Goal: Task Accomplishment & Management: Use online tool/utility

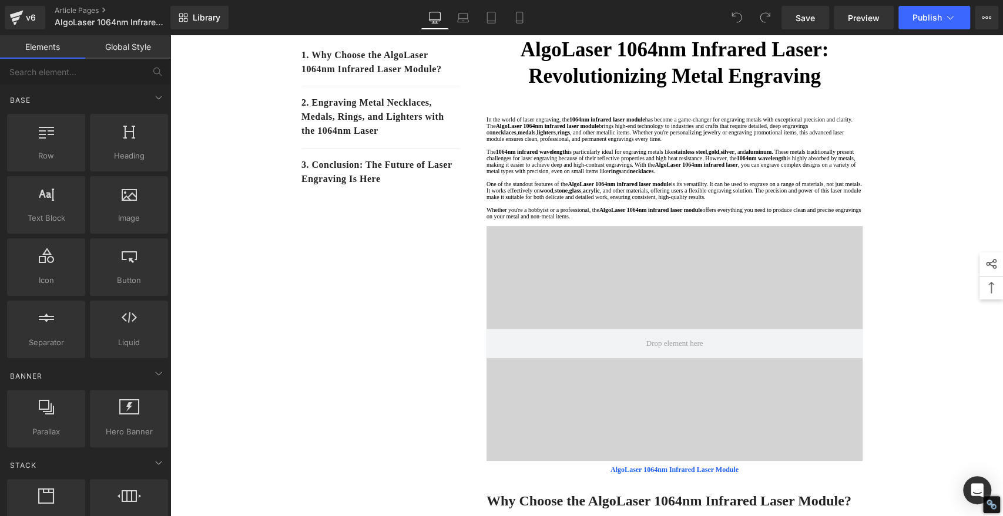
scroll to position [130, 0]
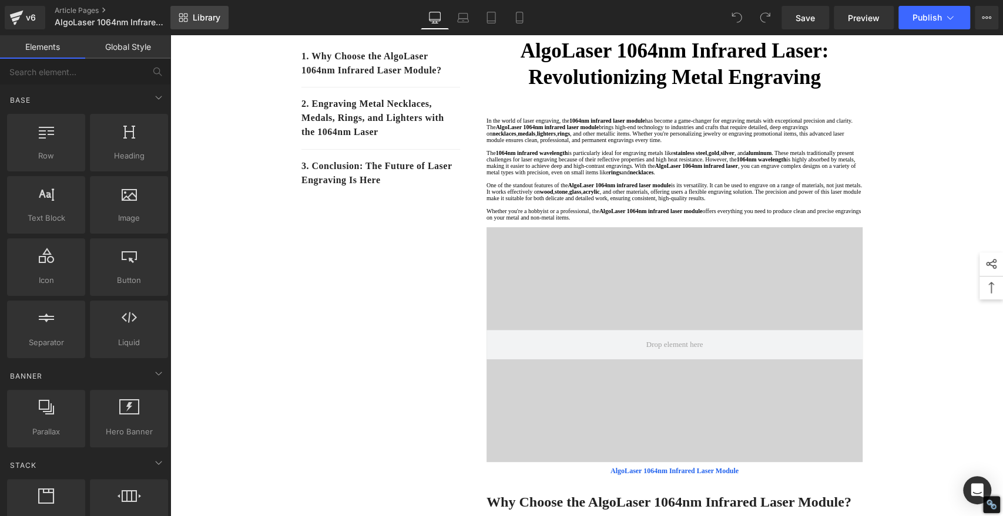
click at [202, 13] on span "Library" at bounding box center [207, 17] width 28 height 11
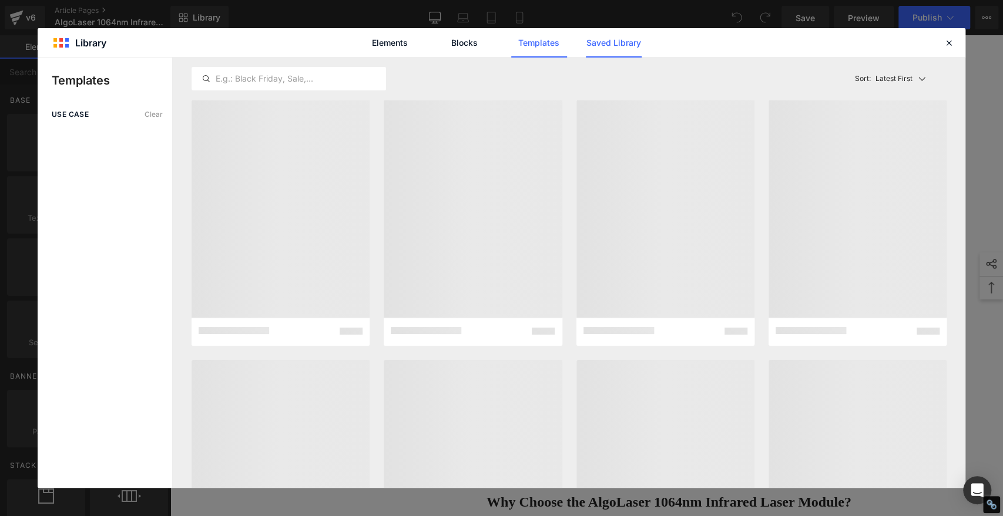
click at [611, 41] on link "Saved Library" at bounding box center [614, 42] width 56 height 29
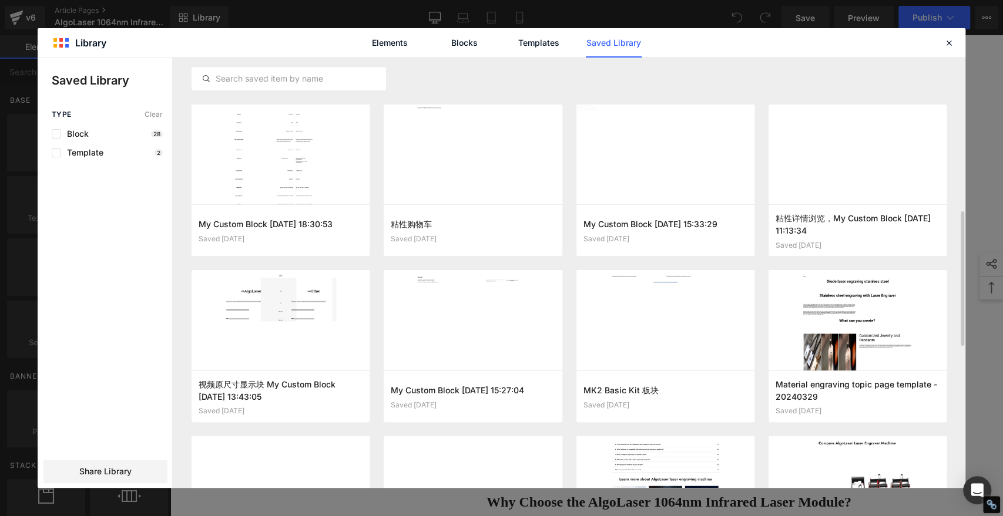
scroll to position [592, 0]
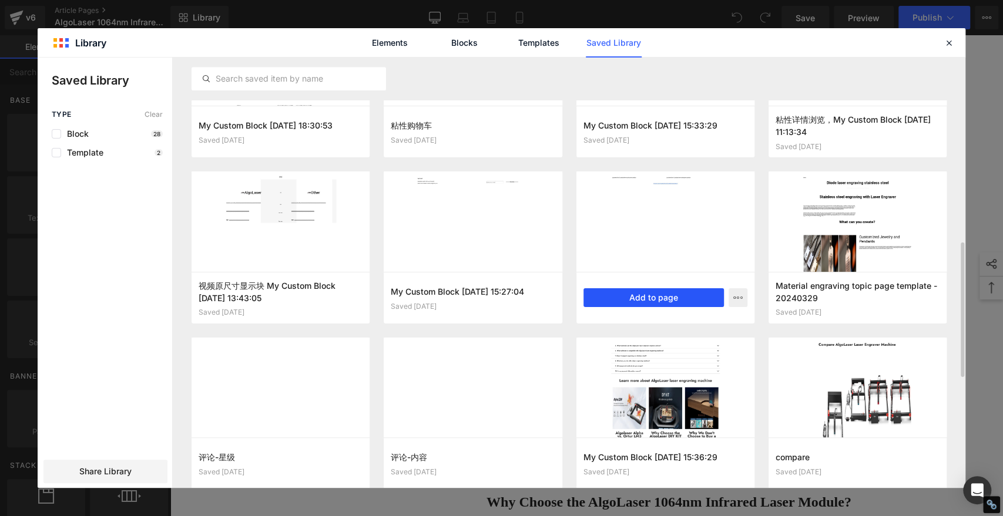
click at [636, 300] on button "Add to page" at bounding box center [653, 298] width 140 height 19
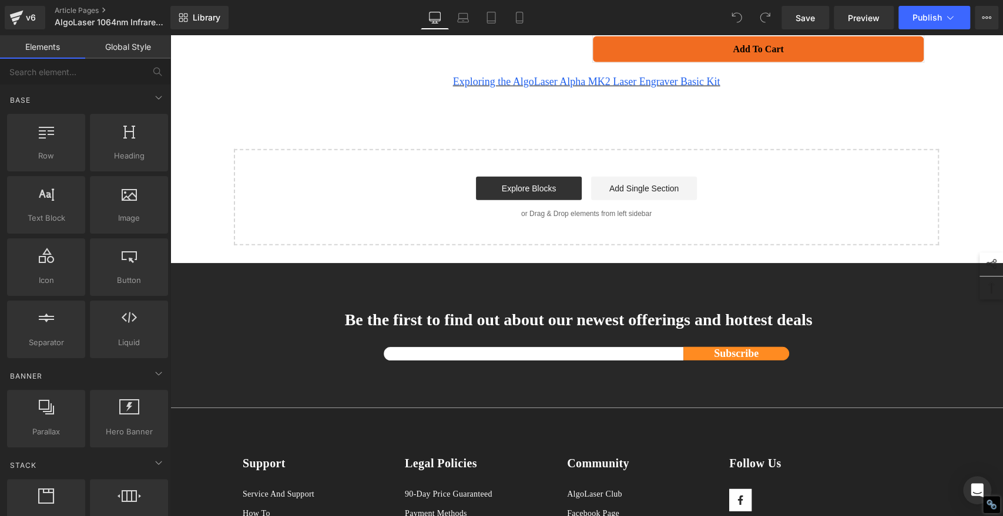
scroll to position [2099, 0]
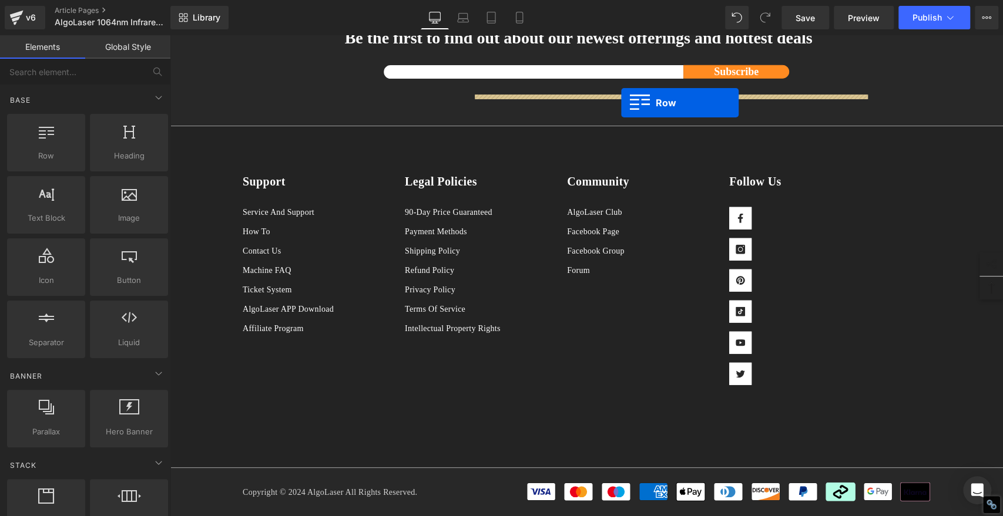
drag, startPoint x: 237, startPoint y: 166, endPoint x: 621, endPoint y: 102, distance: 389.6
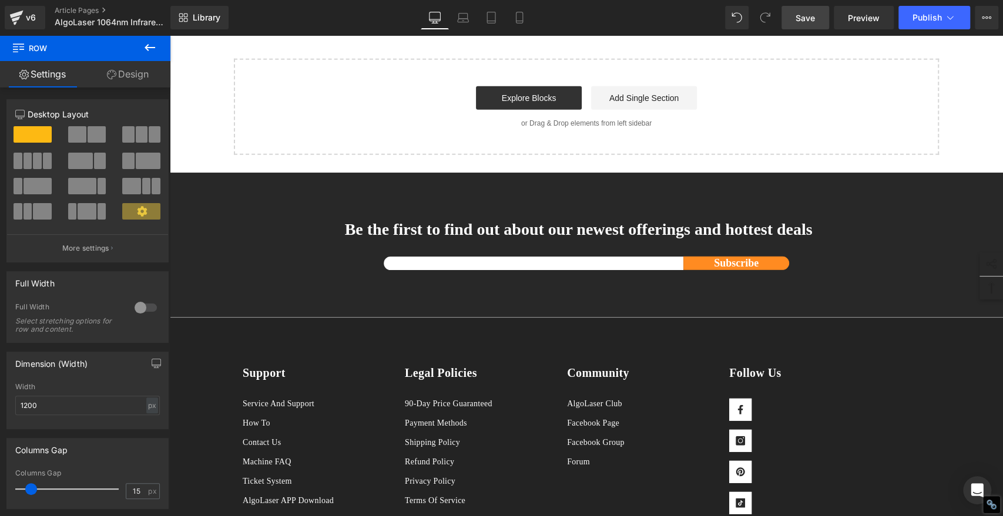
click at [806, 16] on span "Save" at bounding box center [805, 18] width 19 height 12
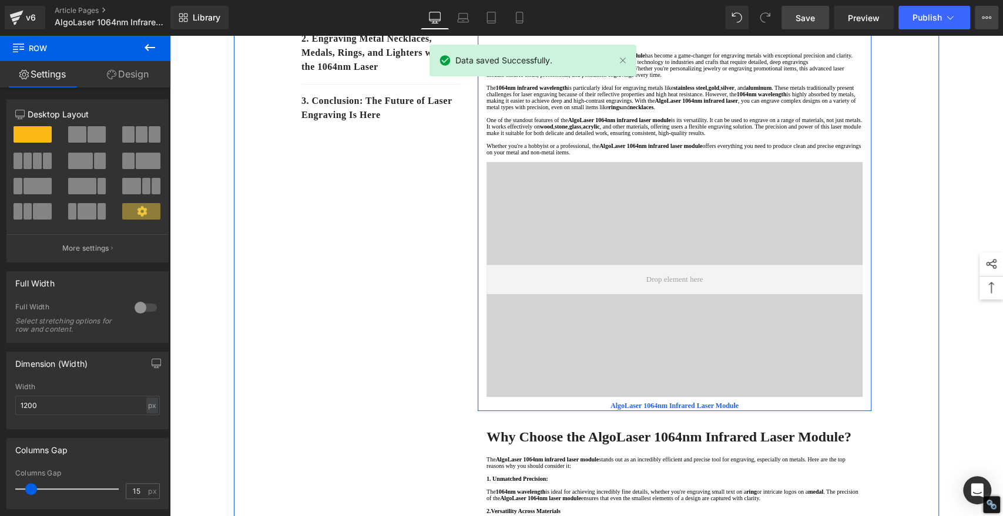
scroll to position [457, 0]
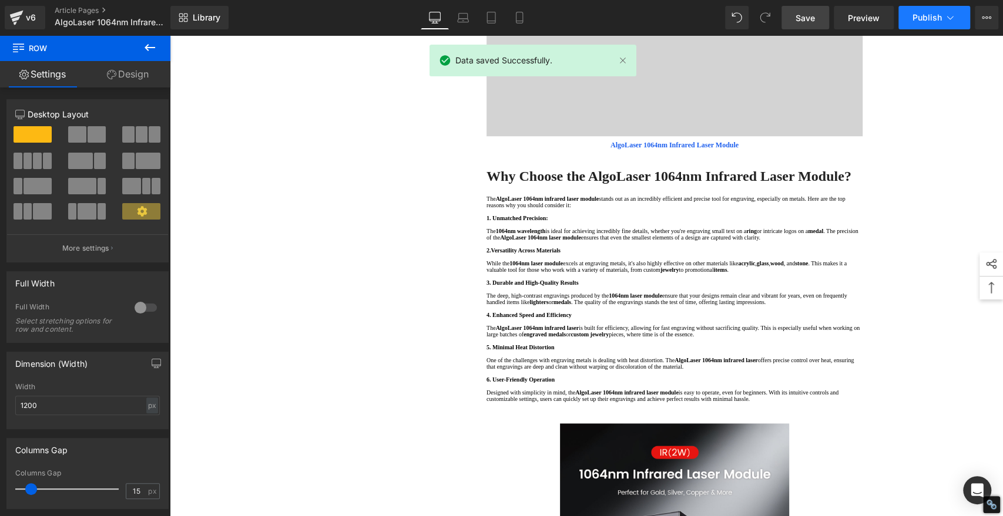
click at [947, 16] on icon at bounding box center [950, 18] width 12 height 12
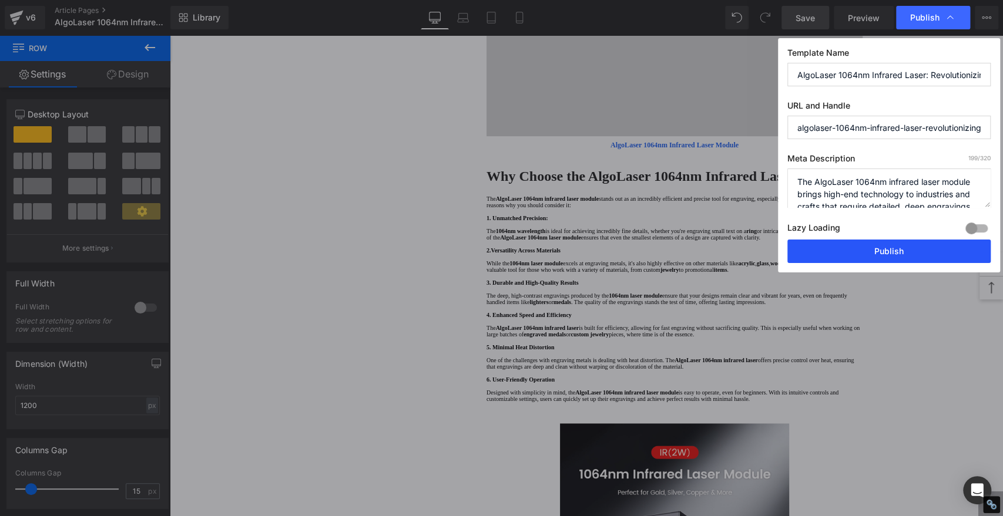
click at [898, 251] on button "Publish" at bounding box center [888, 252] width 203 height 24
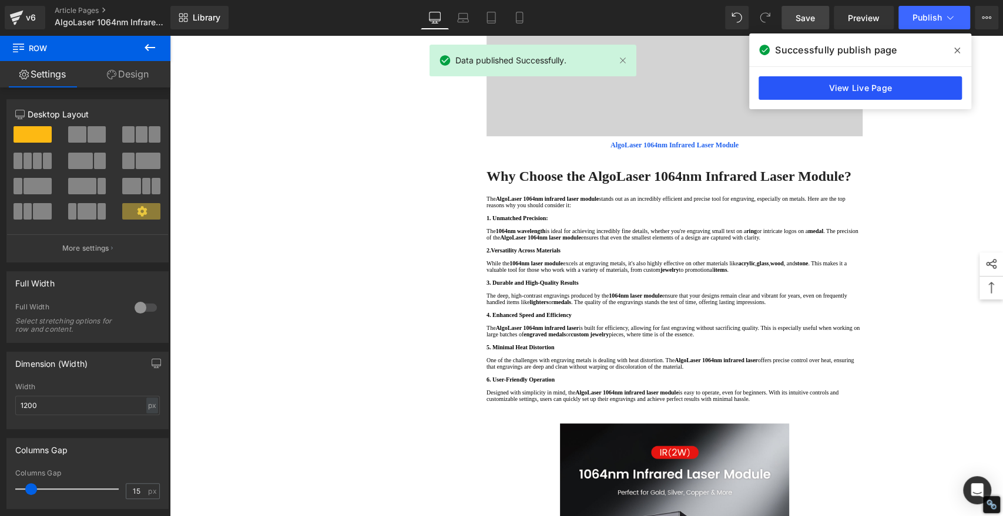
click at [870, 84] on link "View Live Page" at bounding box center [860, 88] width 203 height 24
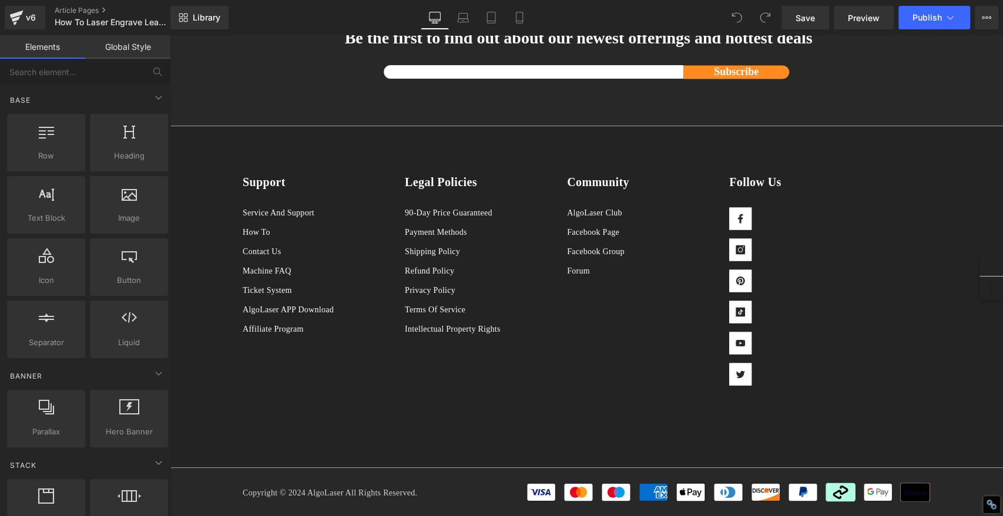
scroll to position [8341, 0]
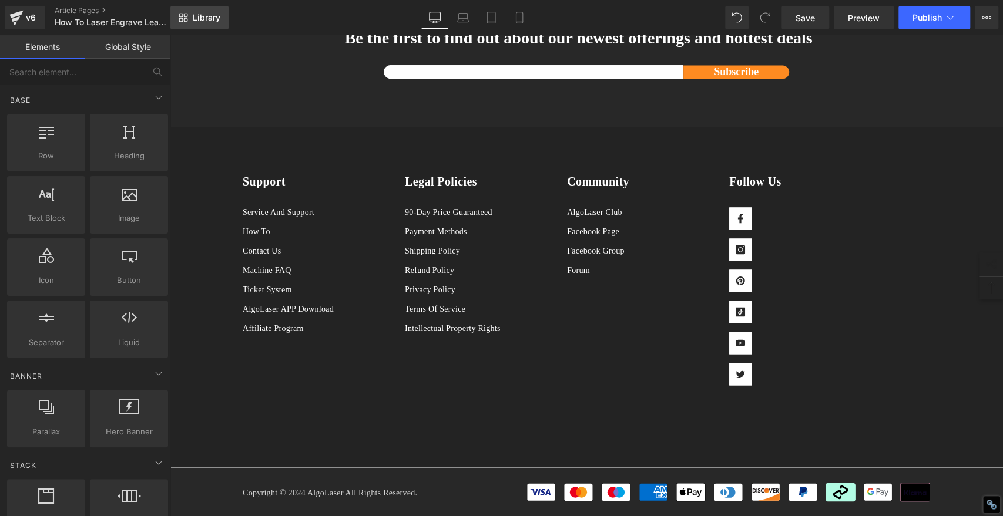
click at [202, 14] on span "Library" at bounding box center [207, 17] width 28 height 11
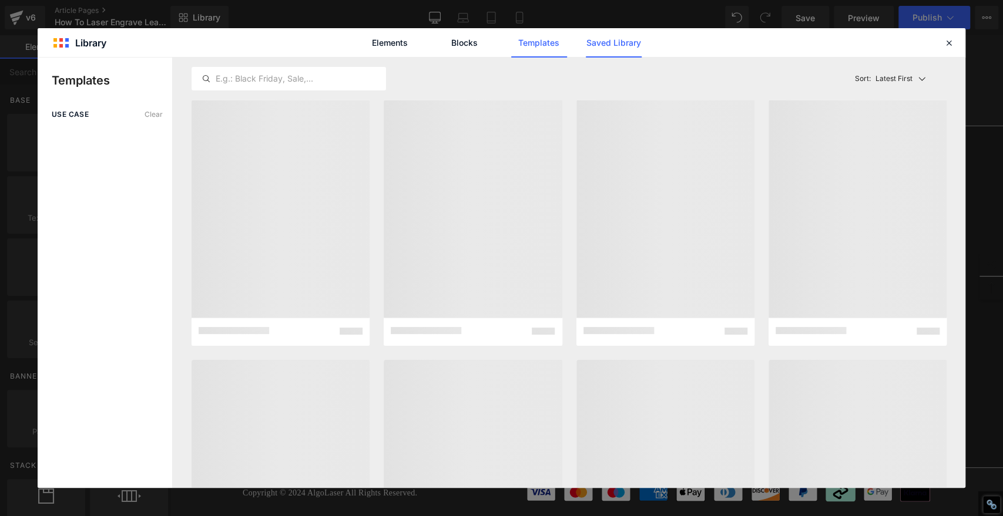
click at [613, 46] on link "Saved Library" at bounding box center [614, 42] width 56 height 29
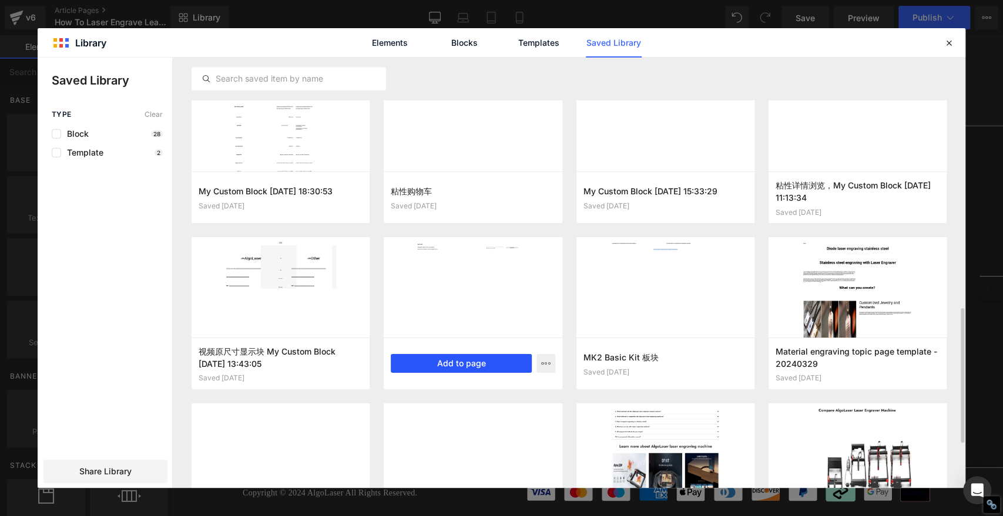
scroll to position [592, 0]
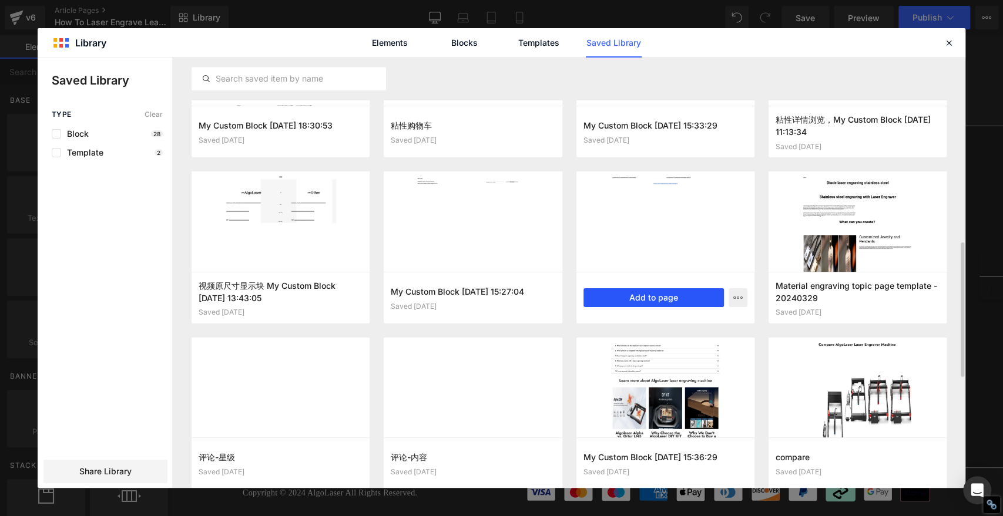
click at [630, 298] on button "Add to page" at bounding box center [653, 298] width 140 height 19
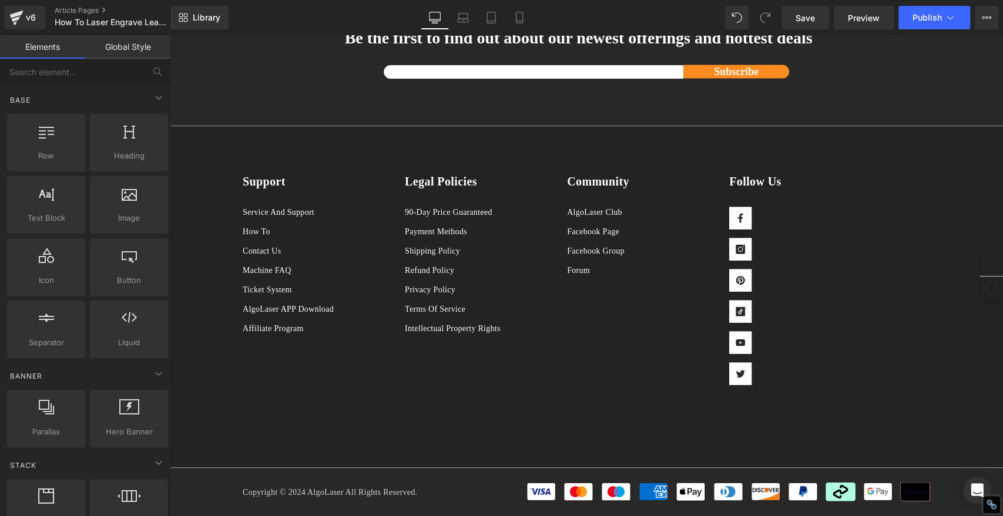
scroll to position [8359, 0]
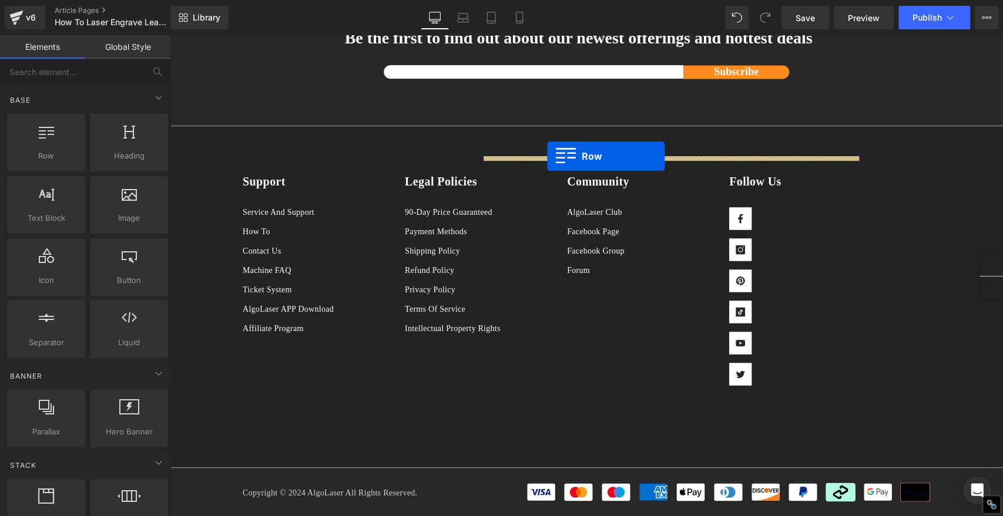
drag, startPoint x: 234, startPoint y: 234, endPoint x: 547, endPoint y: 156, distance: 322.2
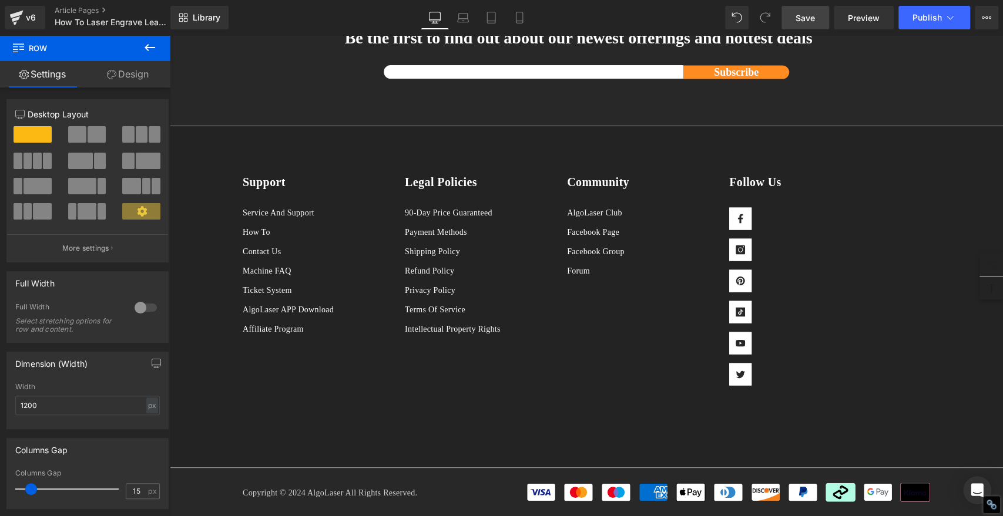
drag, startPoint x: 800, startPoint y: 14, endPoint x: 293, endPoint y: 183, distance: 535.0
click at [800, 14] on span "Save" at bounding box center [805, 18] width 19 height 12
click at [801, 18] on span "Save" at bounding box center [805, 18] width 19 height 12
click at [802, 18] on span "Save" at bounding box center [805, 18] width 19 height 12
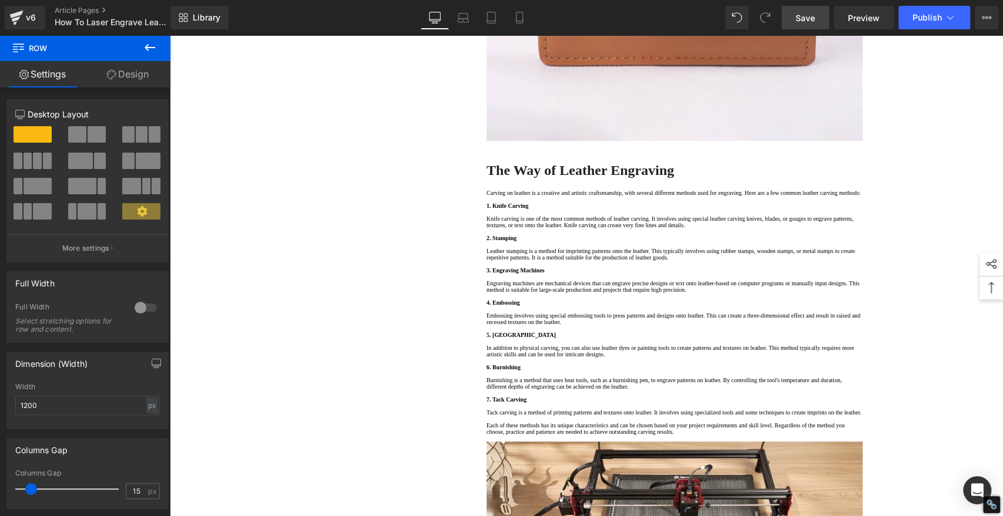
scroll to position [0, 0]
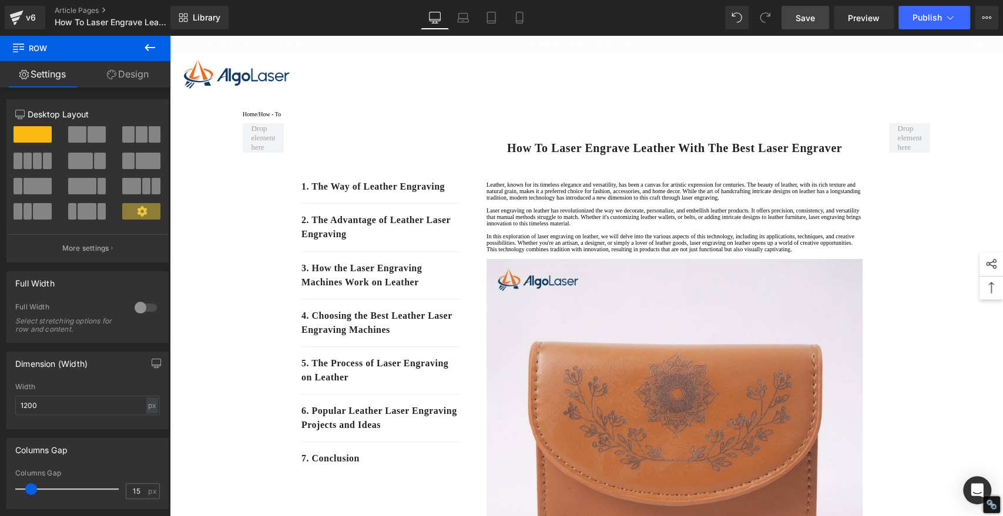
click at [807, 21] on span "Save" at bounding box center [805, 18] width 19 height 12
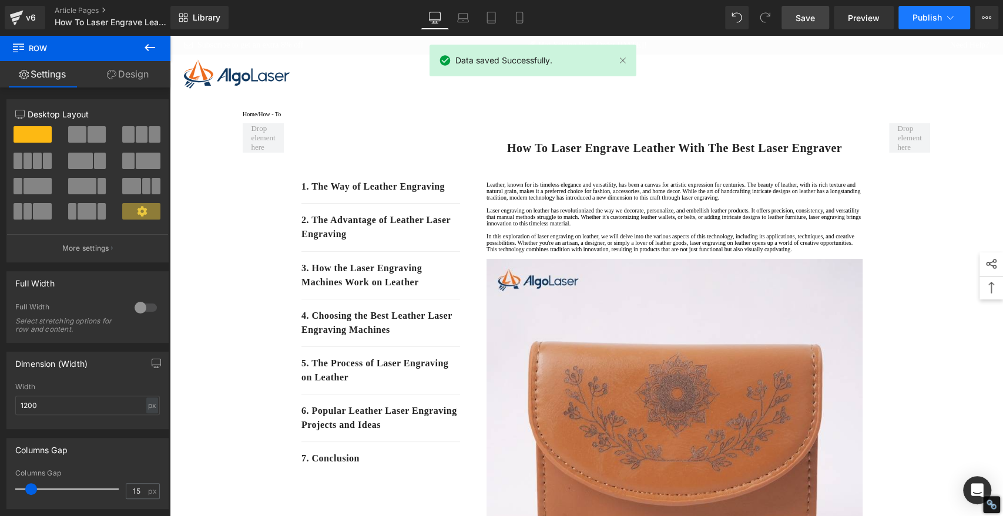
click at [920, 15] on span "Publish" at bounding box center [927, 17] width 29 height 9
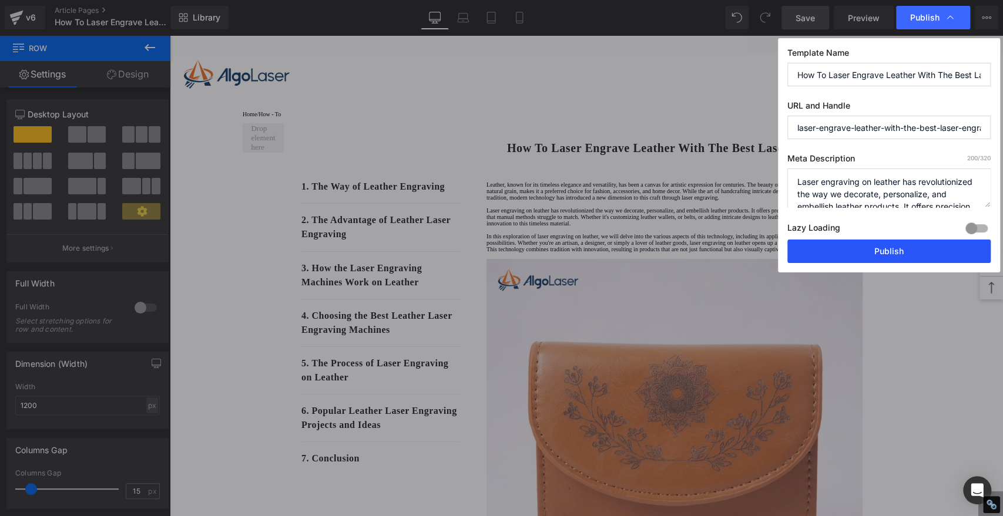
drag, startPoint x: 937, startPoint y: 251, endPoint x: 805, endPoint y: 199, distance: 142.4
click at [937, 251] on button "Publish" at bounding box center [888, 252] width 203 height 24
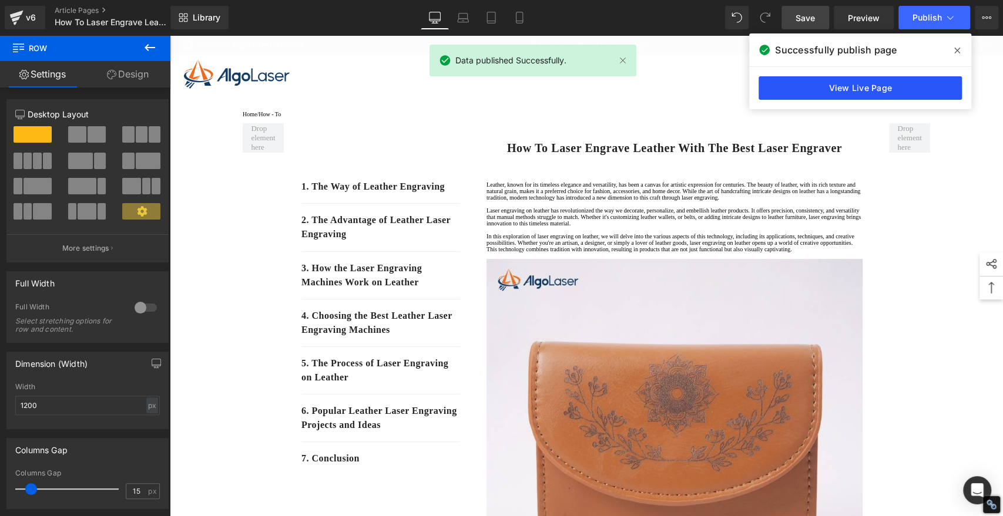
click at [894, 83] on link "View Live Page" at bounding box center [860, 88] width 203 height 24
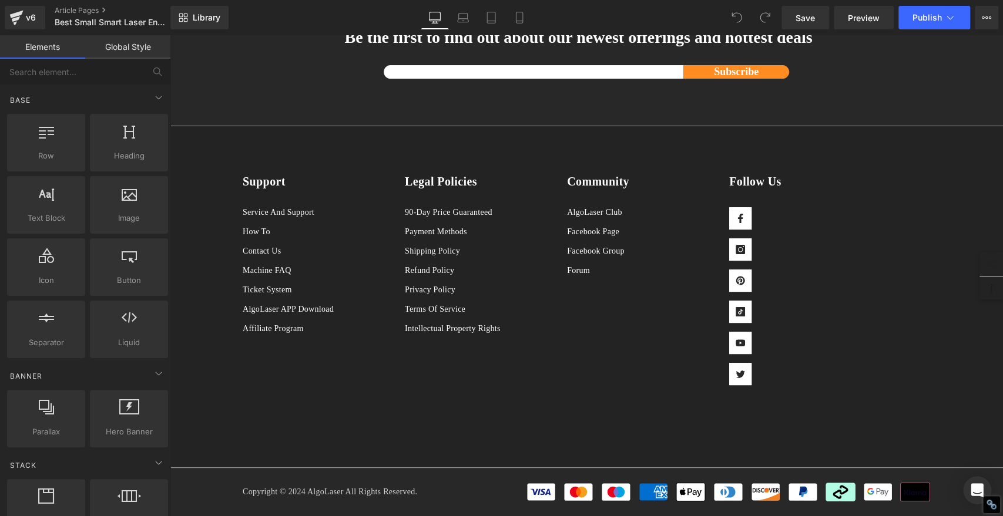
scroll to position [2938, 0]
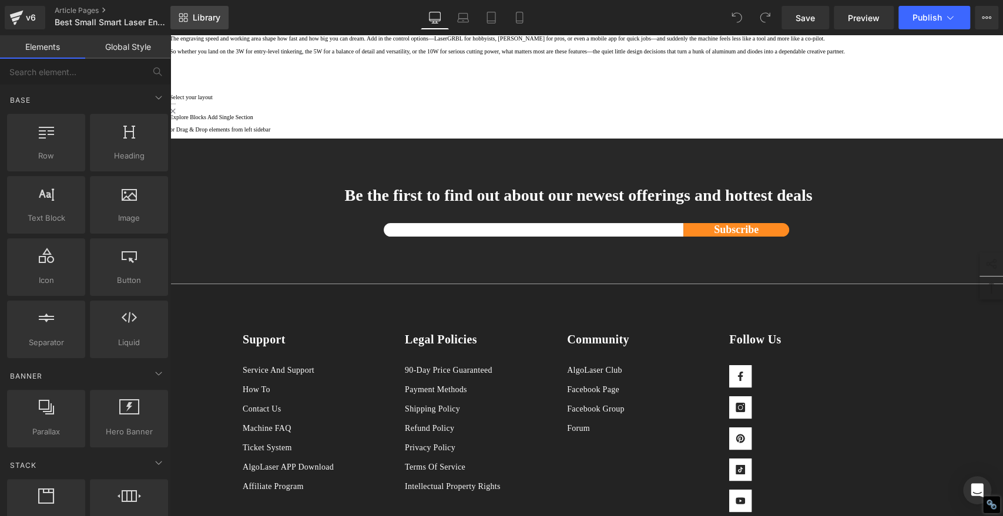
click at [214, 13] on span "Library" at bounding box center [207, 17] width 28 height 11
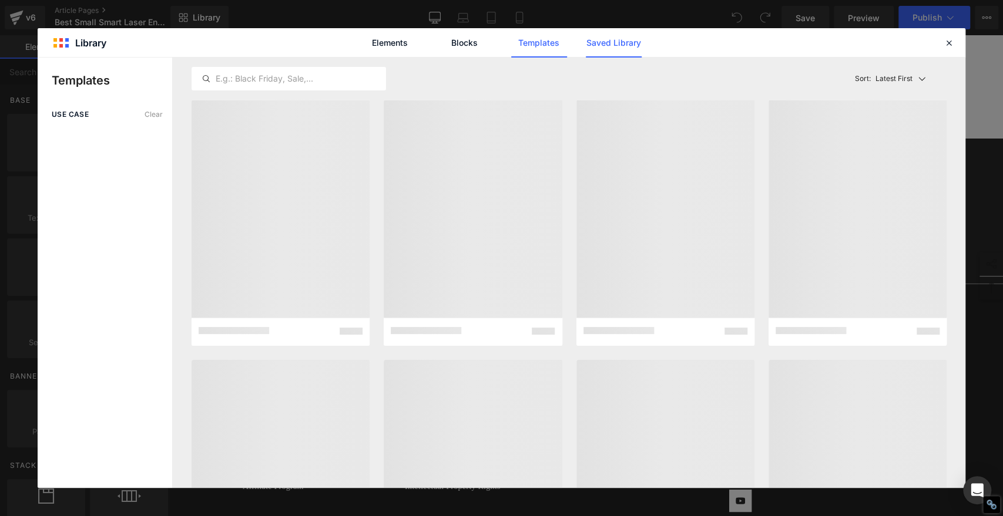
click at [611, 43] on link "Saved Library" at bounding box center [614, 42] width 56 height 29
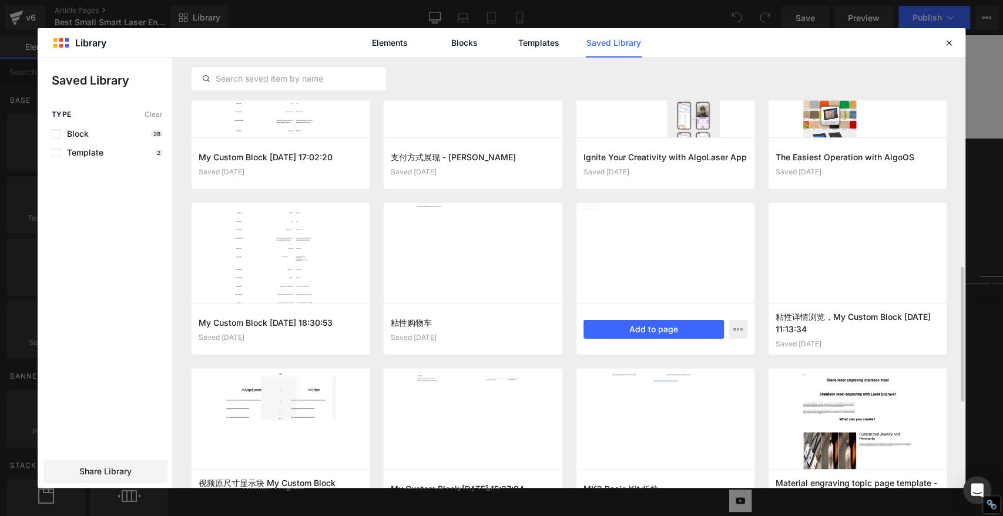
scroll to position [494, 0]
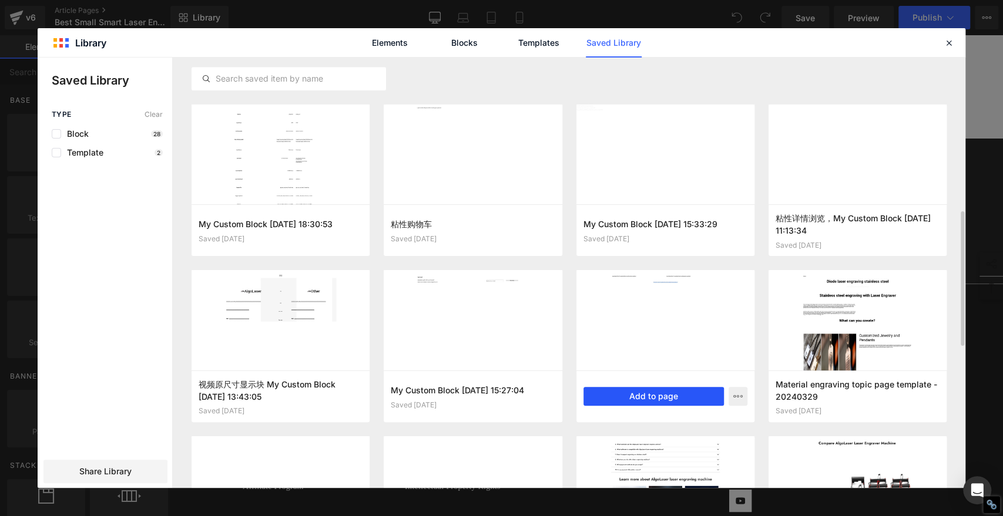
click at [660, 395] on button "Add to page" at bounding box center [653, 396] width 140 height 19
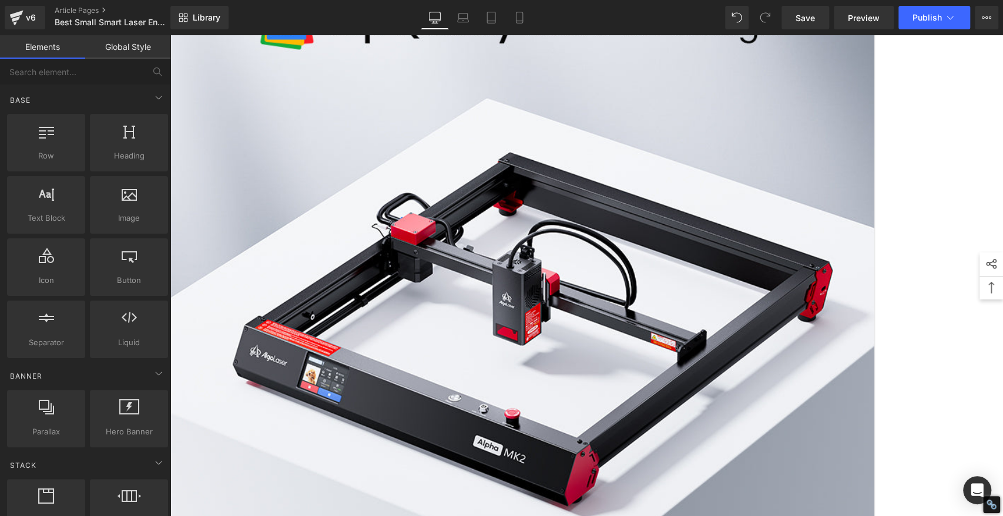
scroll to position [3090, 0]
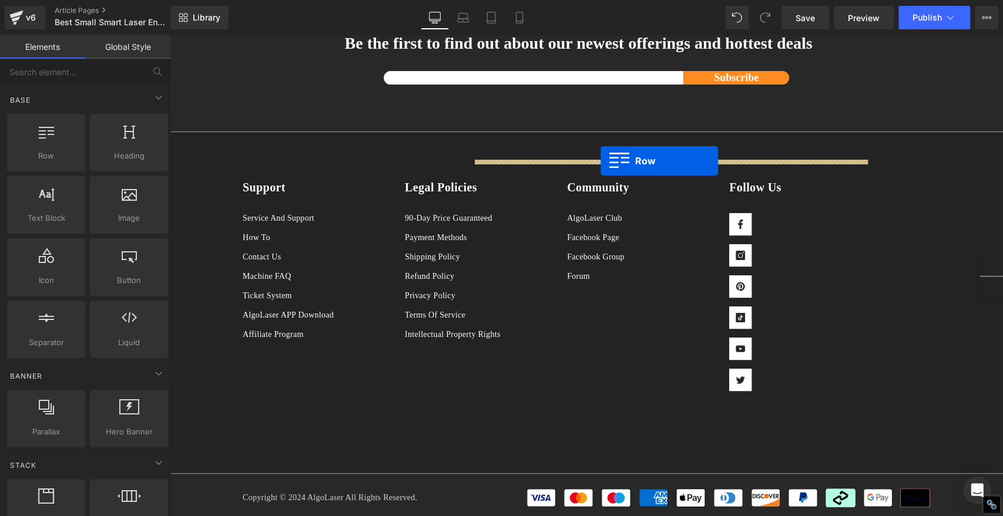
drag, startPoint x: 234, startPoint y: 233, endPoint x: 601, endPoint y: 162, distance: 373.0
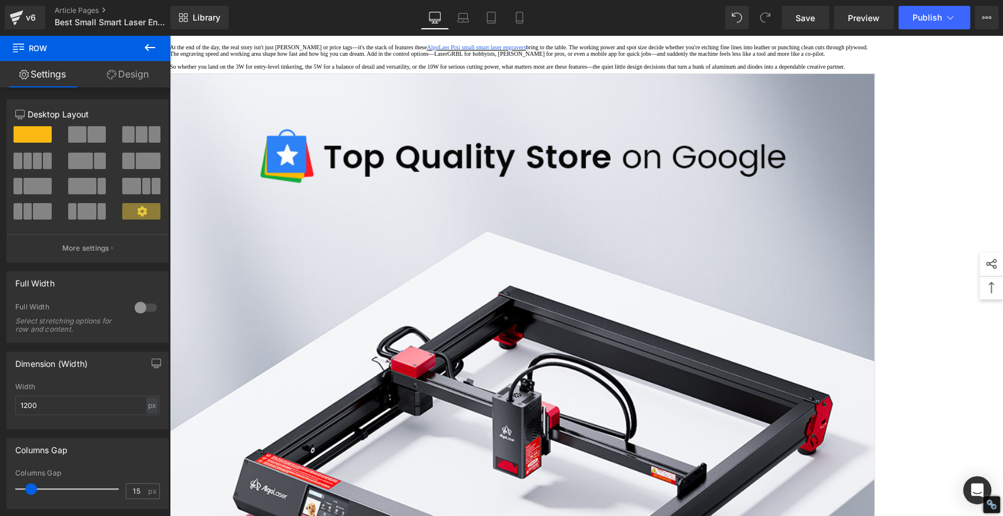
scroll to position [2829, 0]
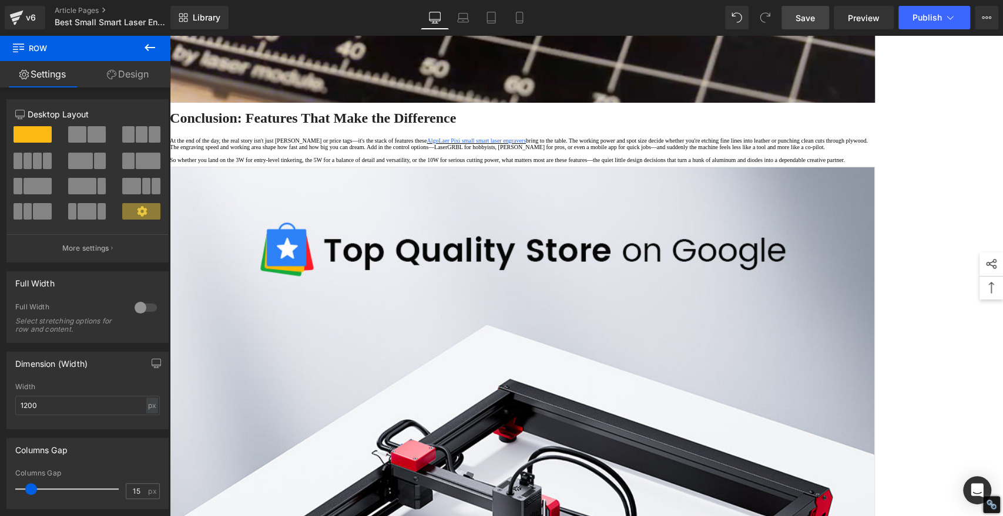
click at [813, 15] on span "Save" at bounding box center [805, 18] width 19 height 12
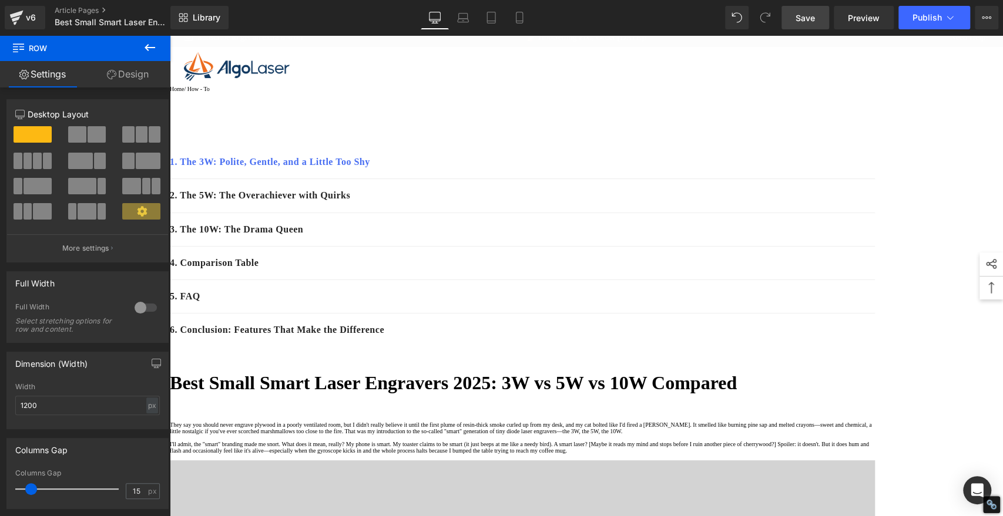
scroll to position [0, 0]
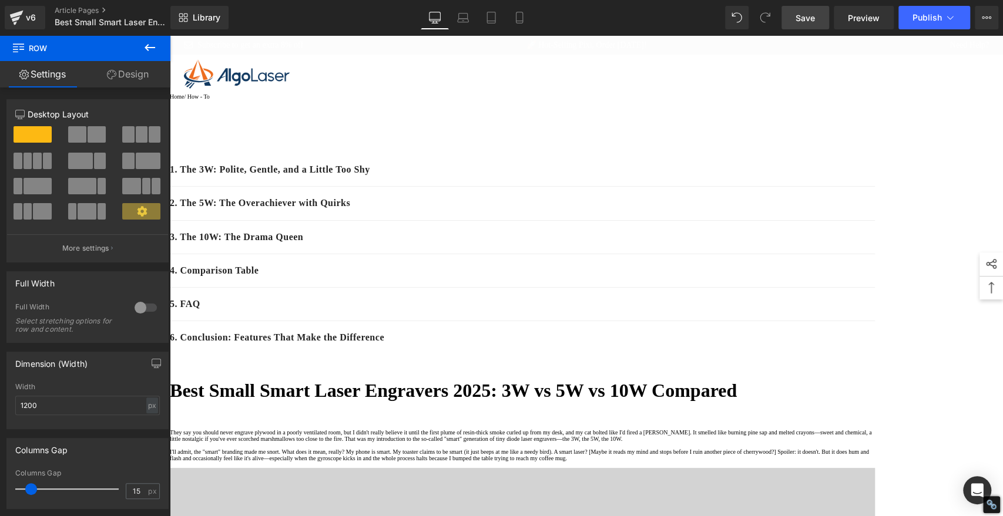
click at [805, 16] on span "Save" at bounding box center [805, 18] width 19 height 12
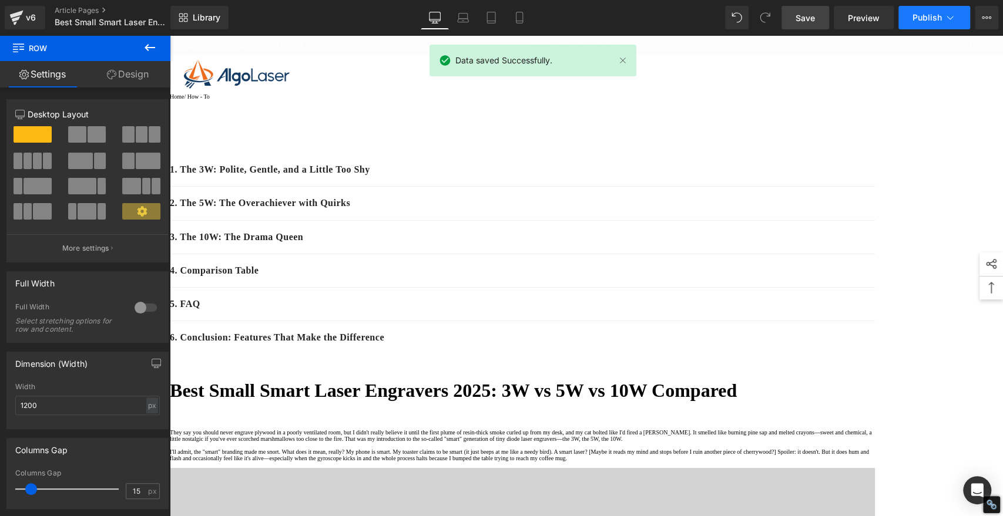
click at [935, 14] on span "Publish" at bounding box center [927, 17] width 29 height 9
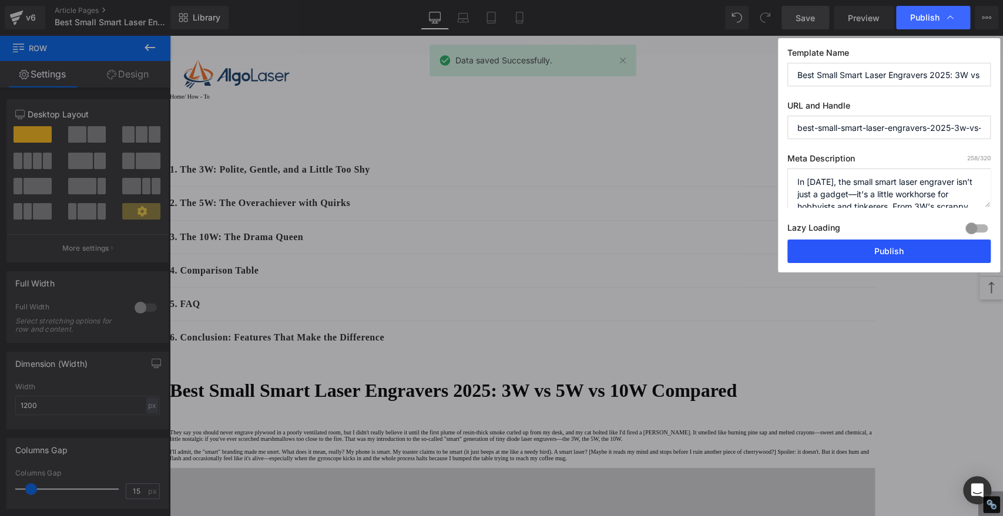
click at [921, 247] on button "Publish" at bounding box center [888, 252] width 203 height 24
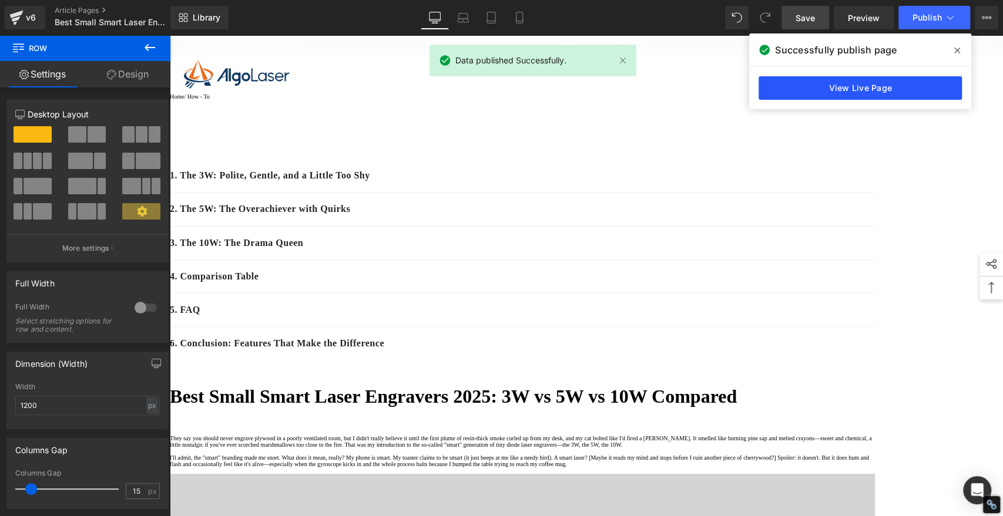
click at [853, 89] on link "View Live Page" at bounding box center [860, 88] width 203 height 24
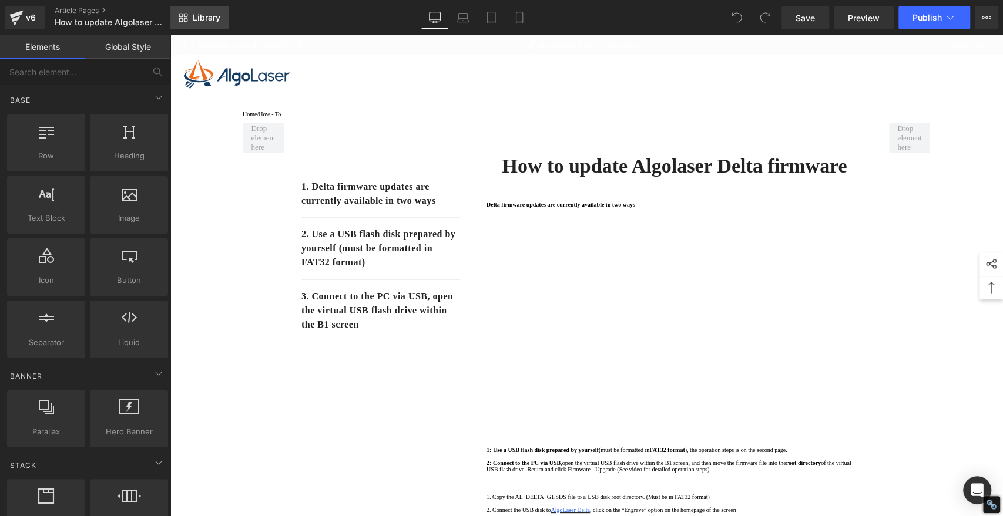
click at [210, 15] on span "Library" at bounding box center [207, 17] width 28 height 11
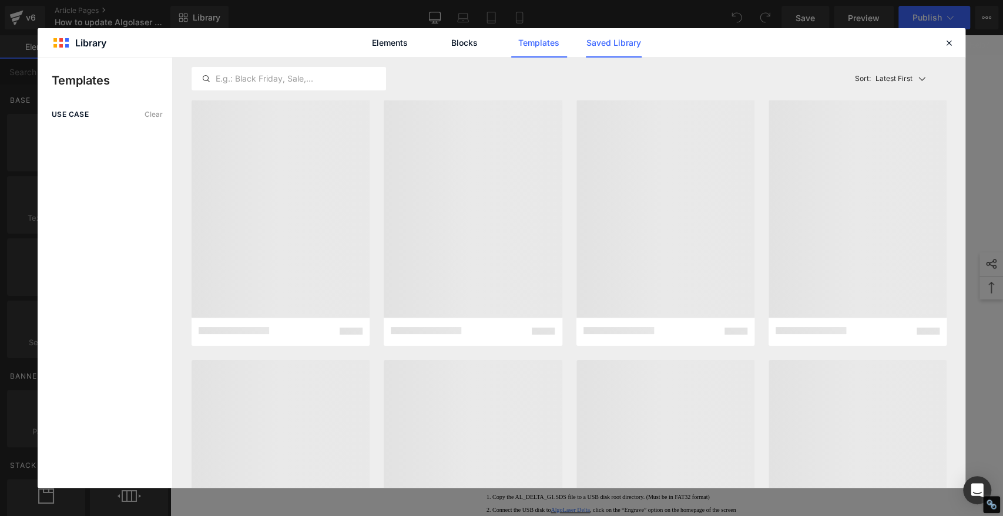
drag, startPoint x: 628, startPoint y: 36, endPoint x: 631, endPoint y: 50, distance: 14.0
click at [628, 36] on link "Saved Library" at bounding box center [614, 42] width 56 height 29
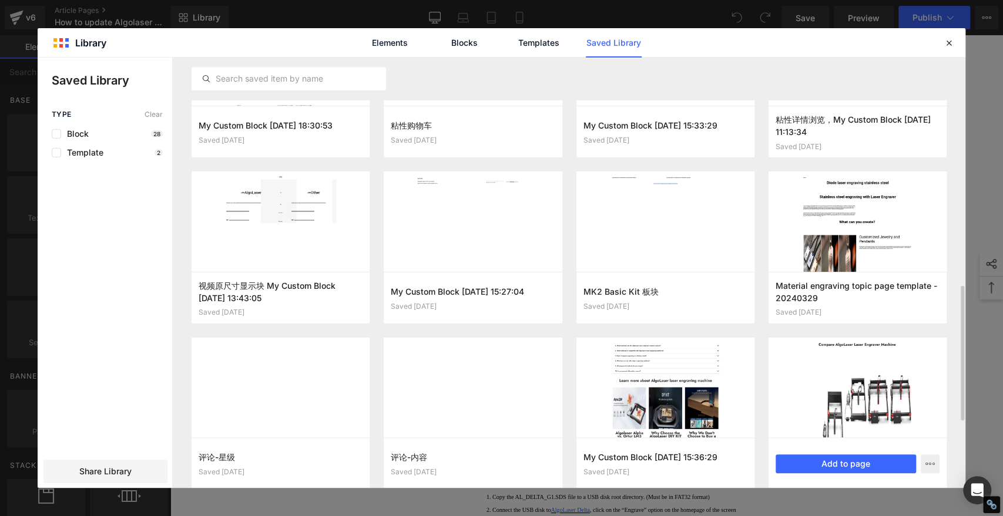
scroll to position [625, 0]
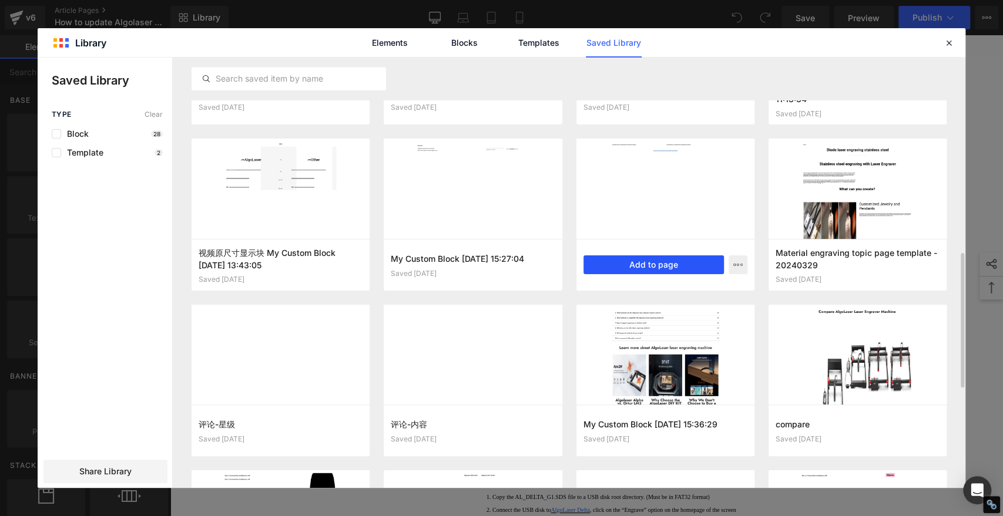
click at [663, 261] on button "Add to page" at bounding box center [653, 265] width 140 height 19
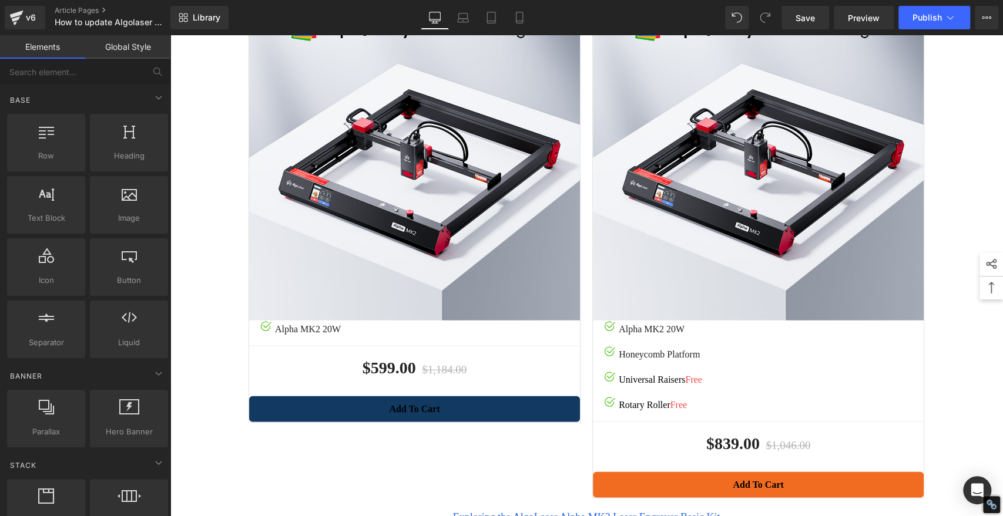
scroll to position [1685, 0]
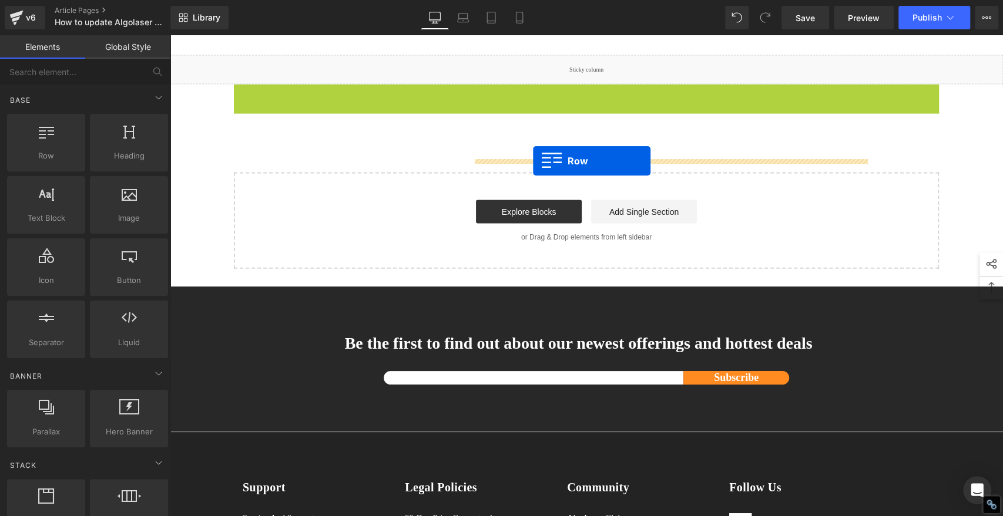
drag, startPoint x: 233, startPoint y: 233, endPoint x: 533, endPoint y: 162, distance: 308.7
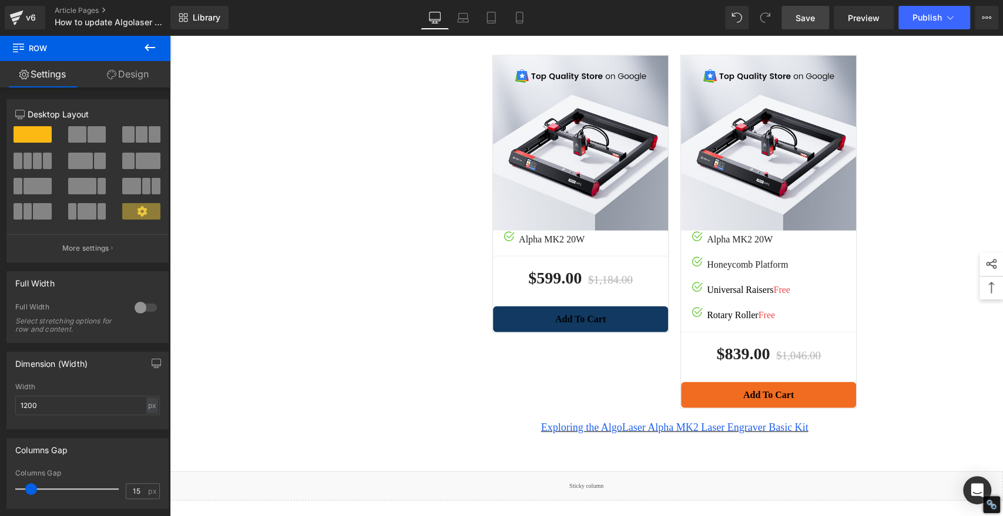
drag, startPoint x: 811, startPoint y: 16, endPoint x: 810, endPoint y: 27, distance: 10.6
click at [811, 16] on span "Save" at bounding box center [805, 18] width 19 height 12
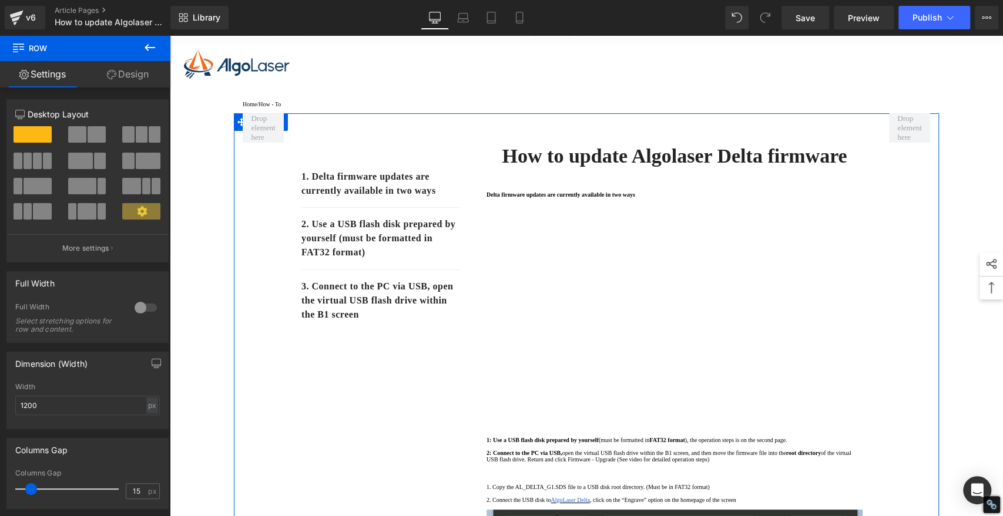
scroll to position [0, 0]
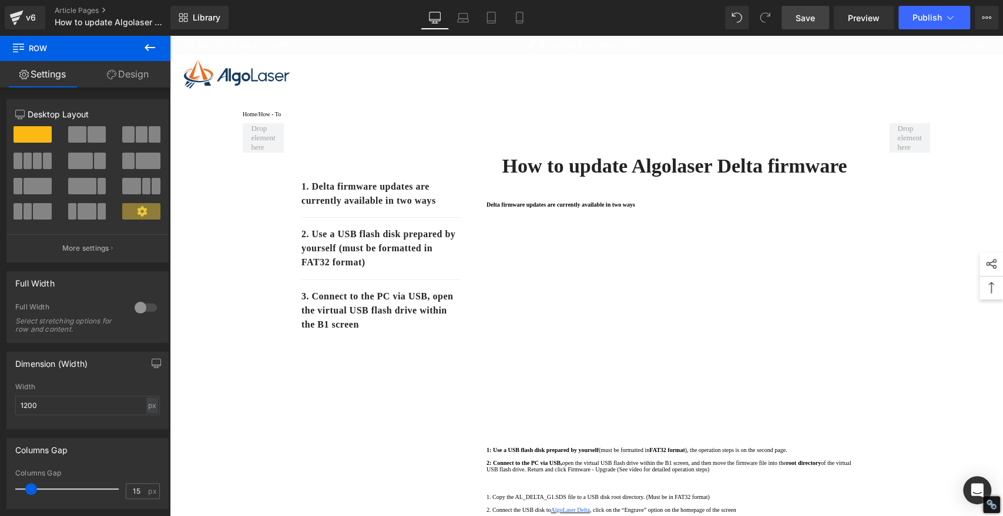
click at [803, 19] on span "Save" at bounding box center [805, 18] width 19 height 12
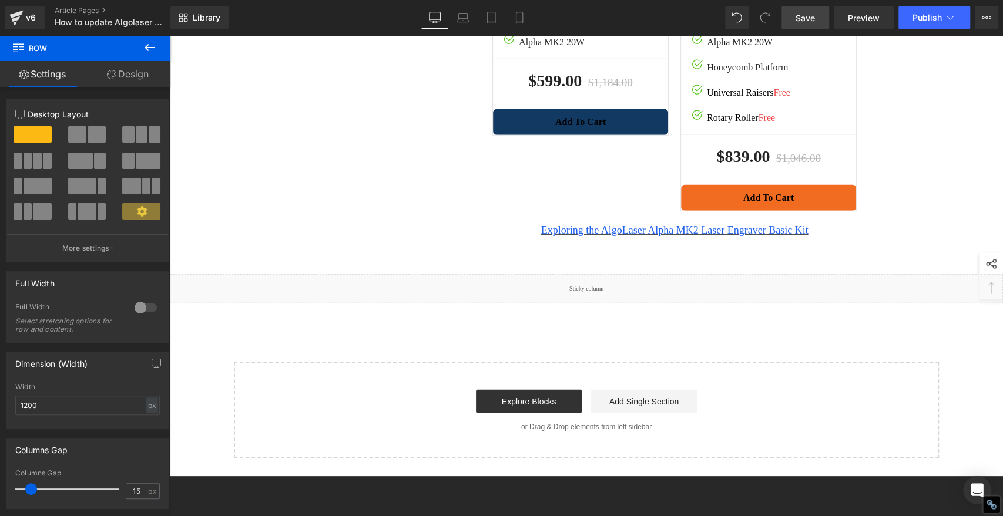
scroll to position [2089, 0]
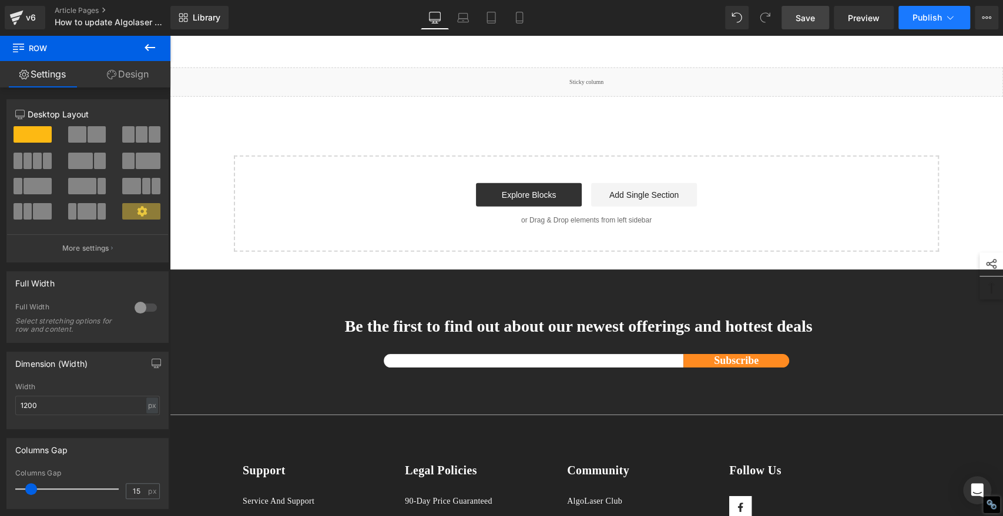
click at [920, 21] on span "Publish" at bounding box center [927, 17] width 29 height 9
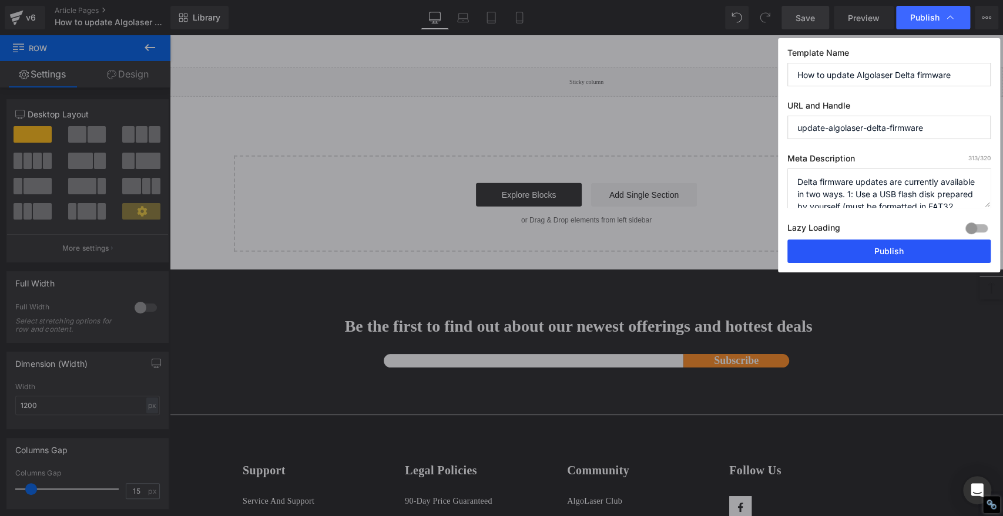
click at [938, 252] on button "Publish" at bounding box center [888, 252] width 203 height 24
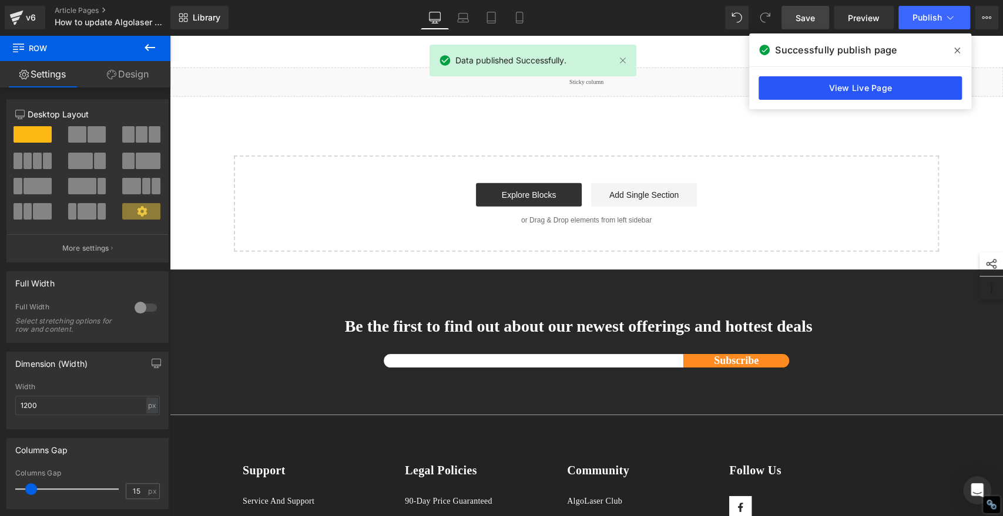
click at [880, 82] on link "View Live Page" at bounding box center [860, 88] width 203 height 24
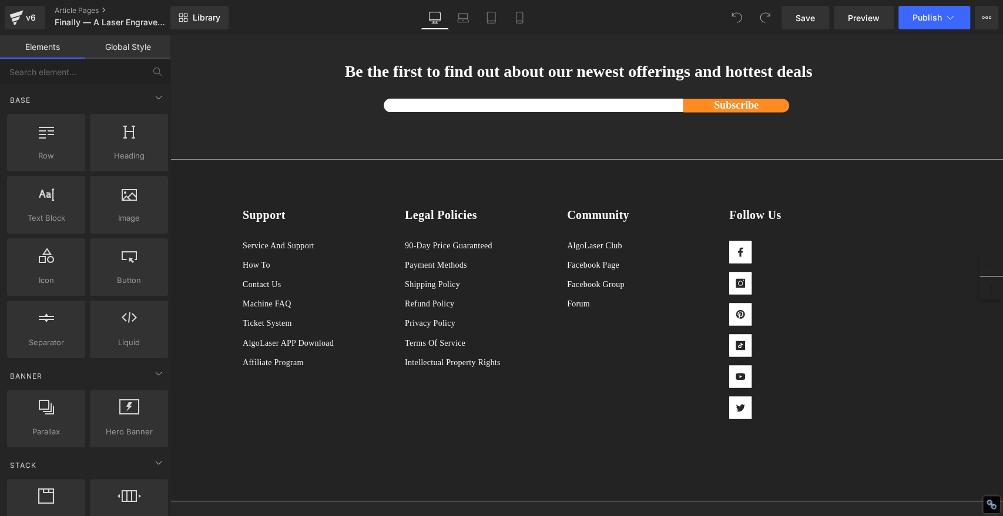
scroll to position [1061, 0]
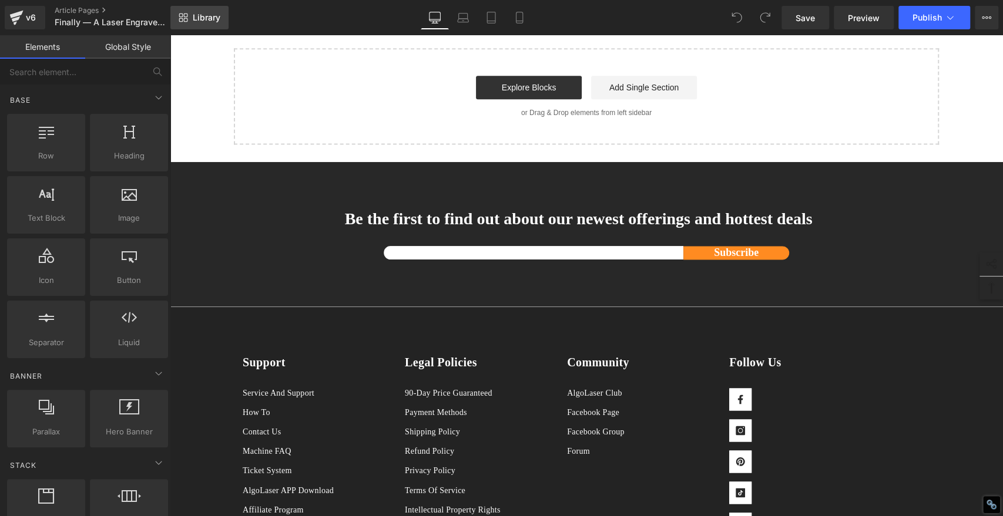
click at [194, 16] on span "Library" at bounding box center [207, 17] width 28 height 11
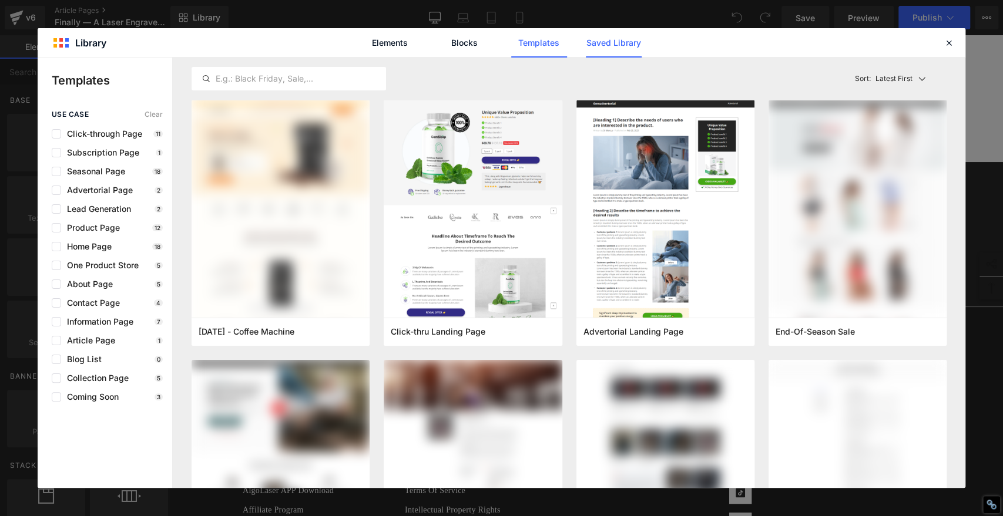
click at [625, 44] on link "Saved Library" at bounding box center [614, 42] width 56 height 29
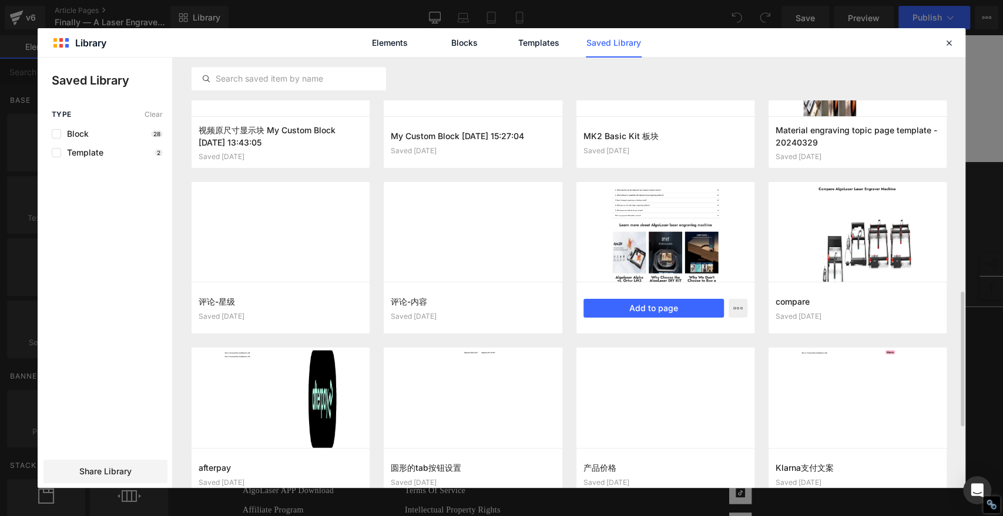
scroll to position [683, 0]
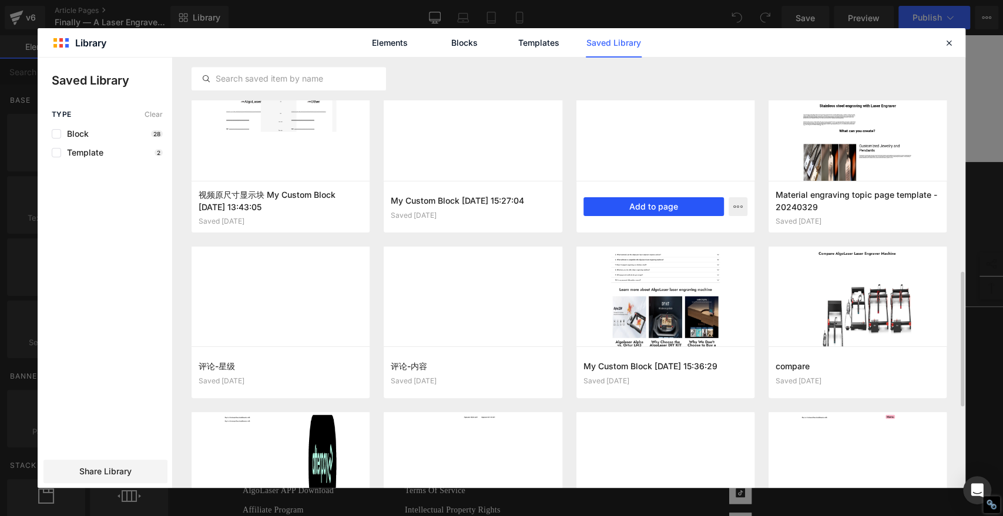
drag, startPoint x: 689, startPoint y: 204, endPoint x: 518, endPoint y: 169, distance: 174.1
click at [689, 204] on button "Add to page" at bounding box center [653, 206] width 140 height 19
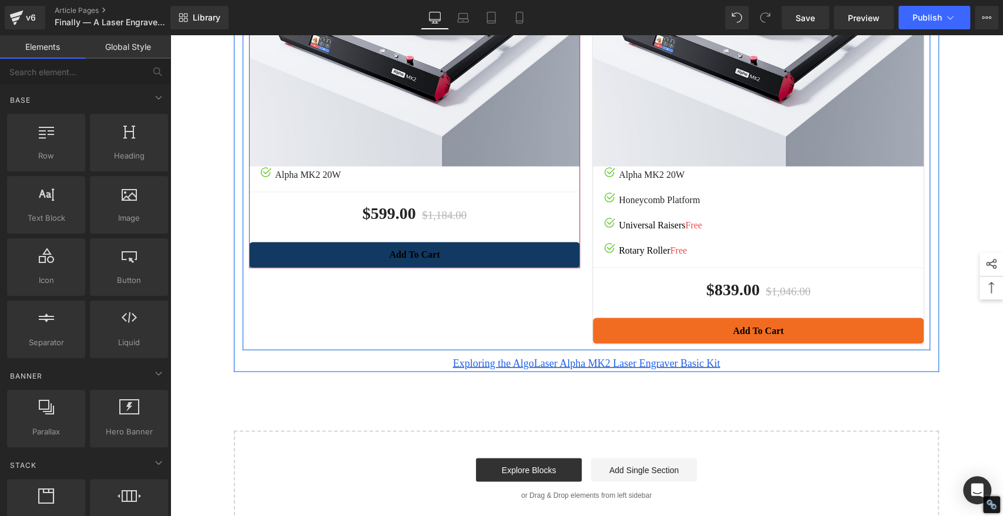
scroll to position [1220, 0]
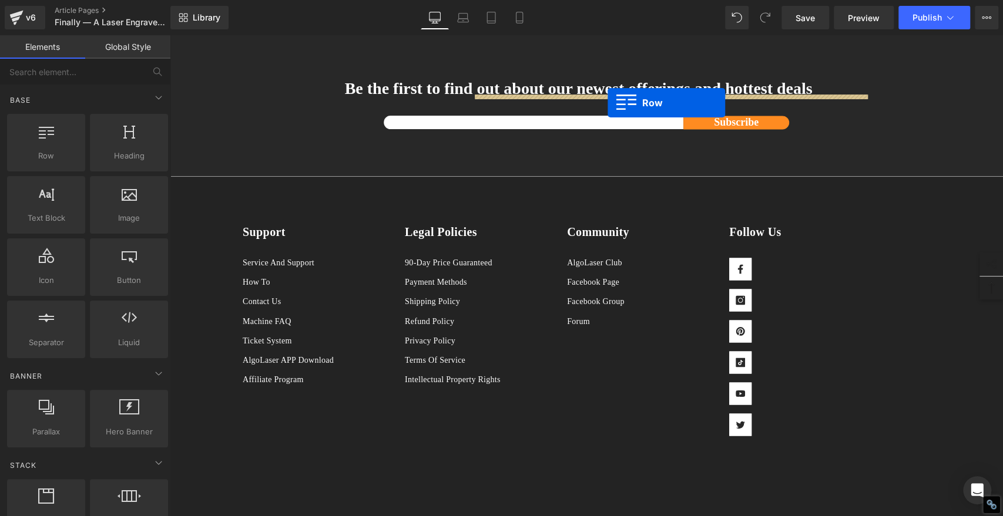
drag, startPoint x: 237, startPoint y: 165, endPoint x: 608, endPoint y: 102, distance: 376.1
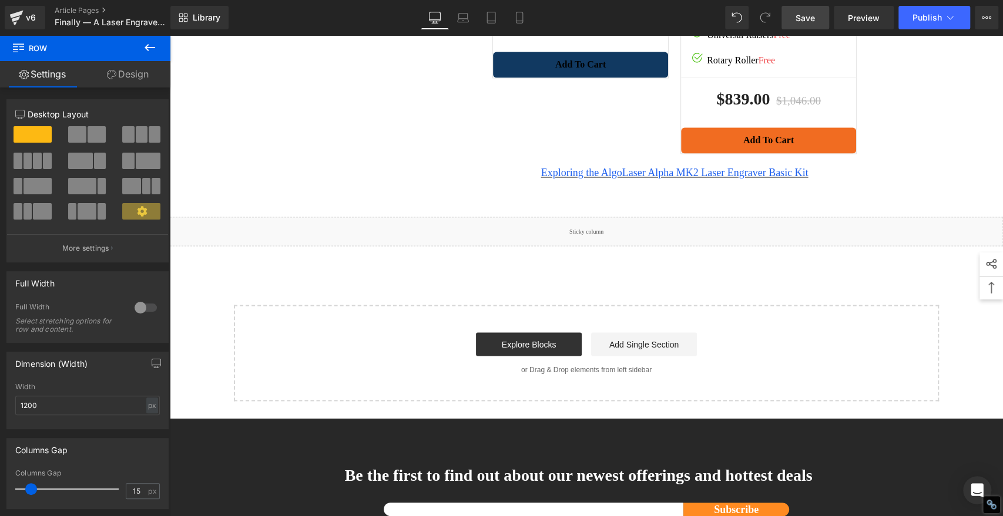
click at [807, 21] on span "Save" at bounding box center [805, 18] width 19 height 12
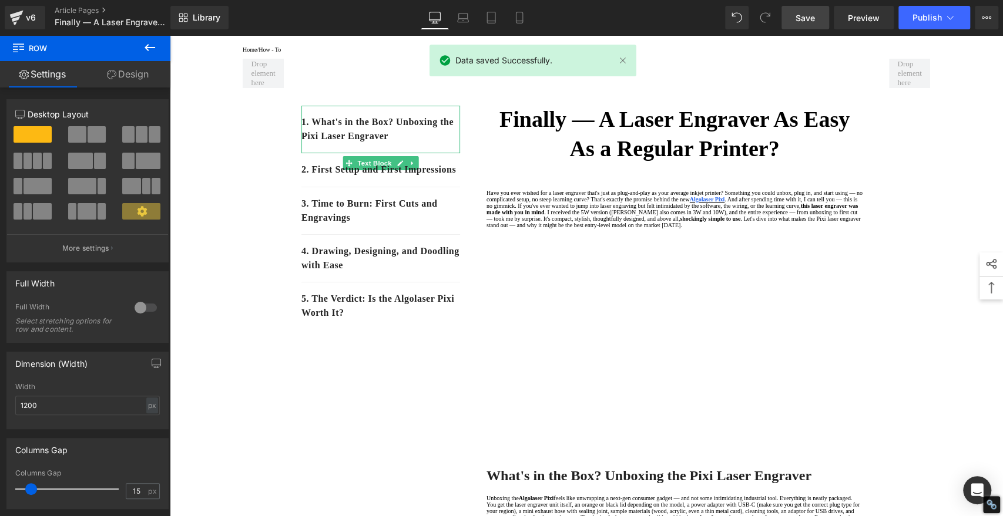
scroll to position [0, 0]
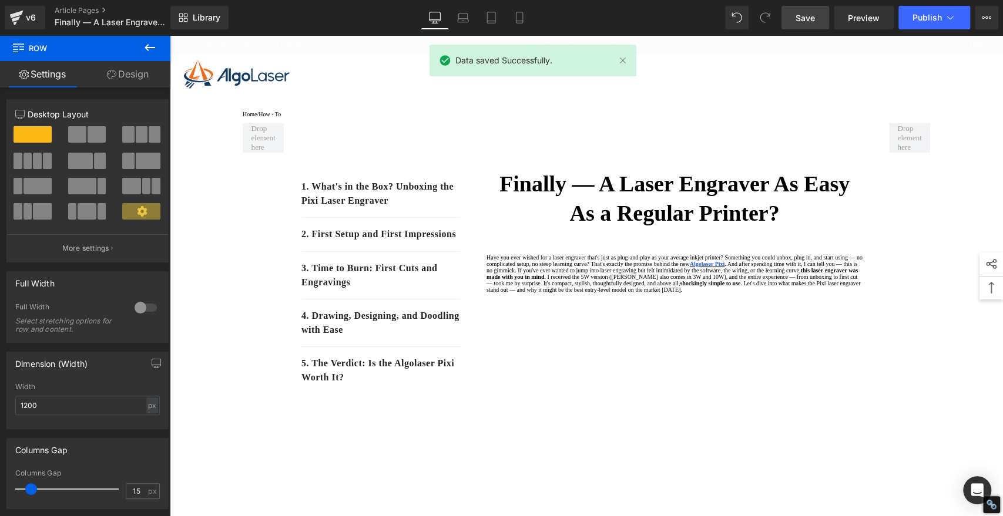
click at [799, 15] on span "Save" at bounding box center [805, 18] width 19 height 12
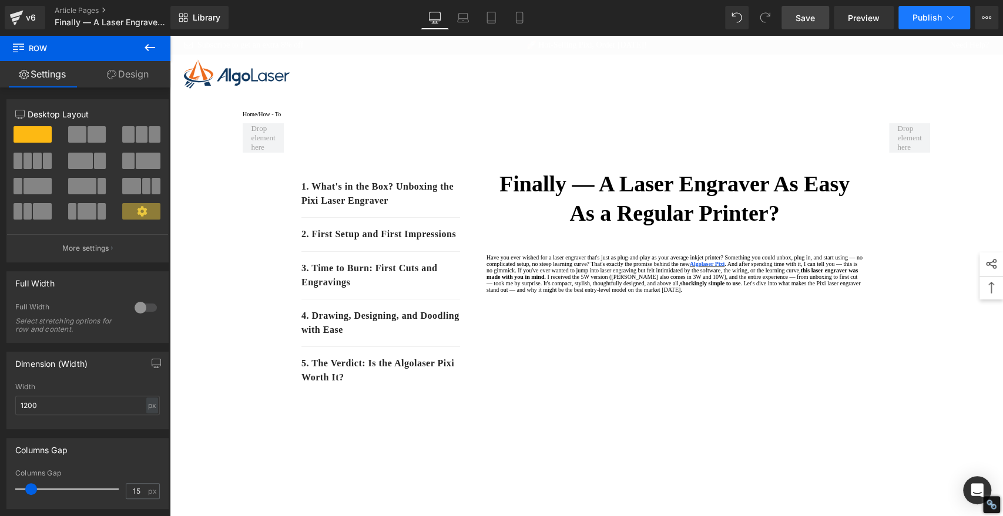
click at [924, 16] on span "Publish" at bounding box center [927, 17] width 29 height 9
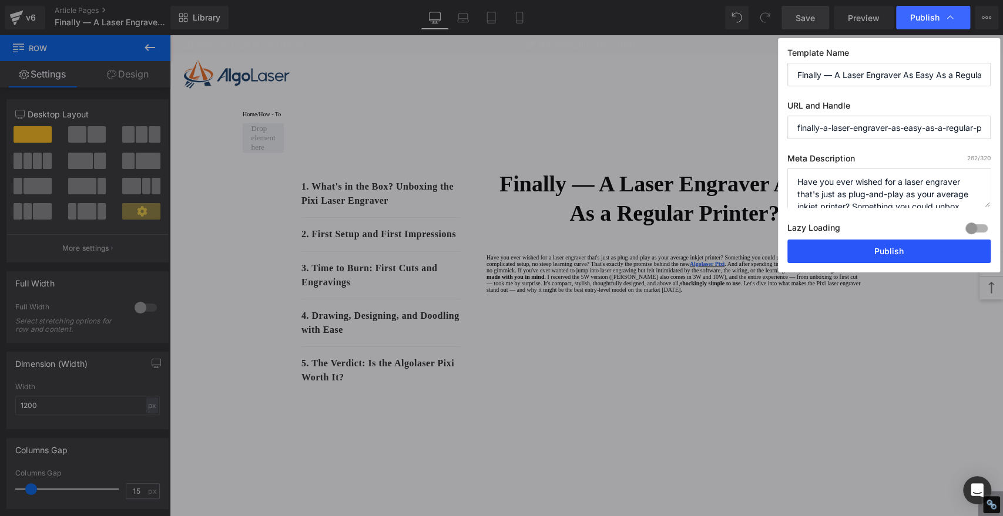
click at [917, 255] on button "Publish" at bounding box center [888, 252] width 203 height 24
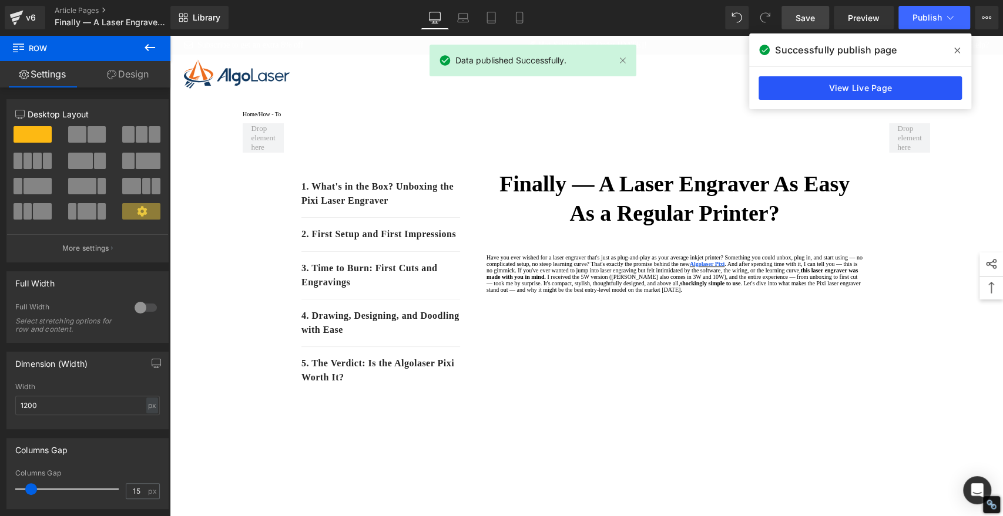
click at [806, 89] on link "View Live Page" at bounding box center [860, 88] width 203 height 24
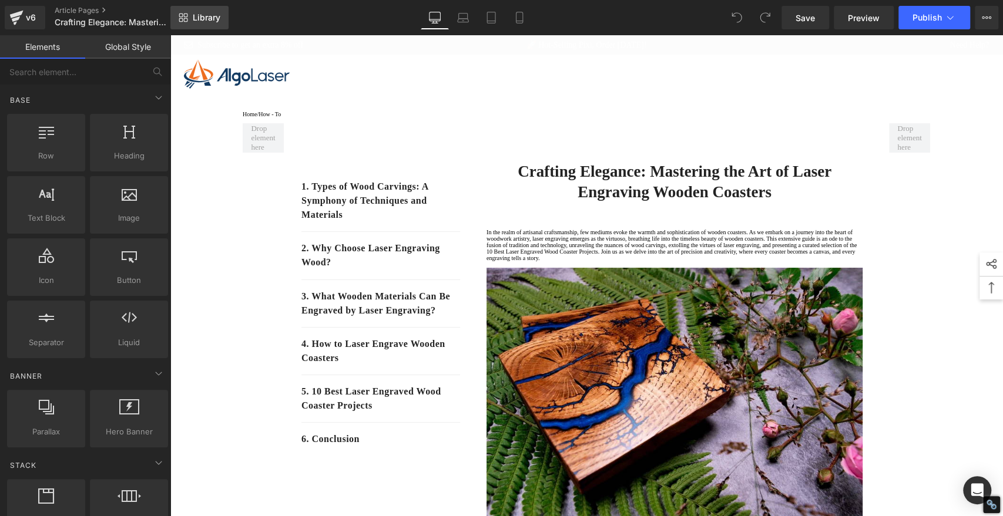
click at [217, 10] on link "Library" at bounding box center [199, 18] width 58 height 24
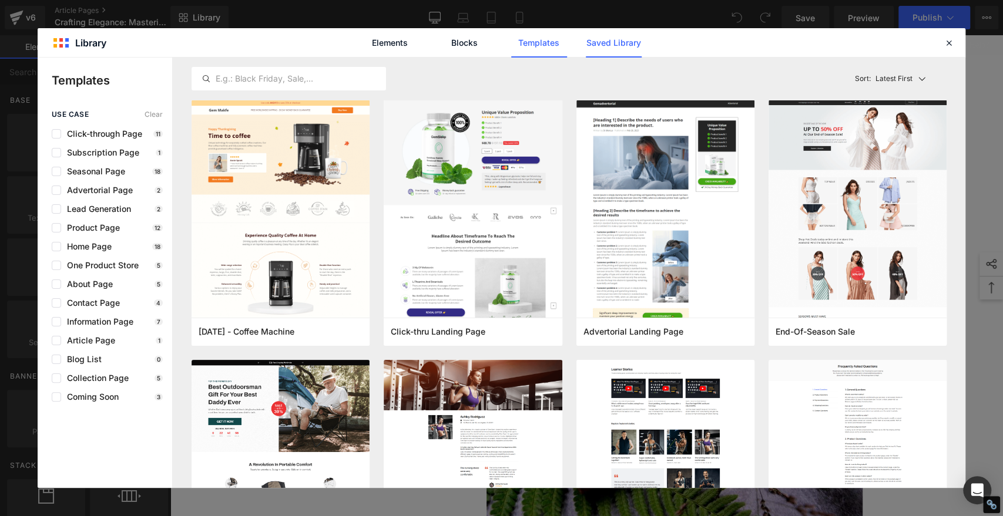
click at [618, 38] on link "Saved Library" at bounding box center [614, 42] width 56 height 29
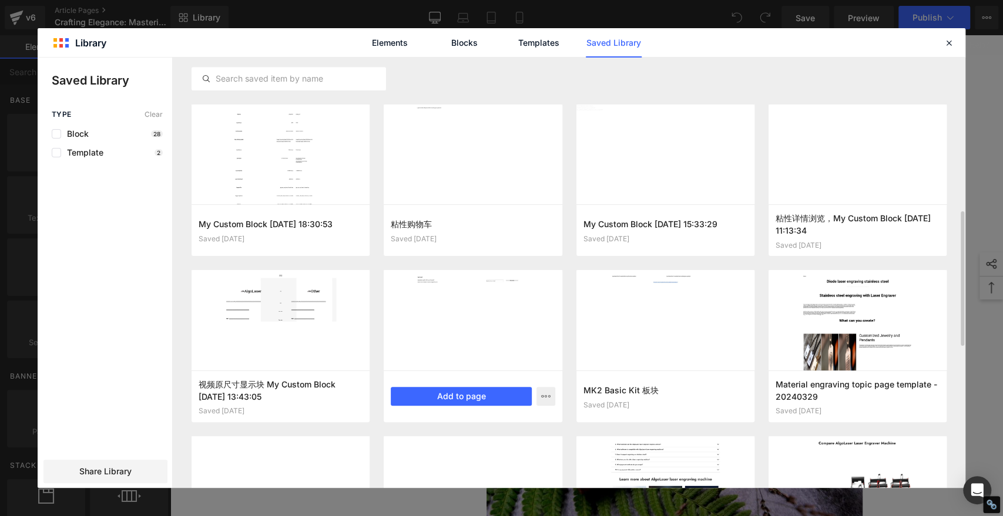
scroll to position [526, 0]
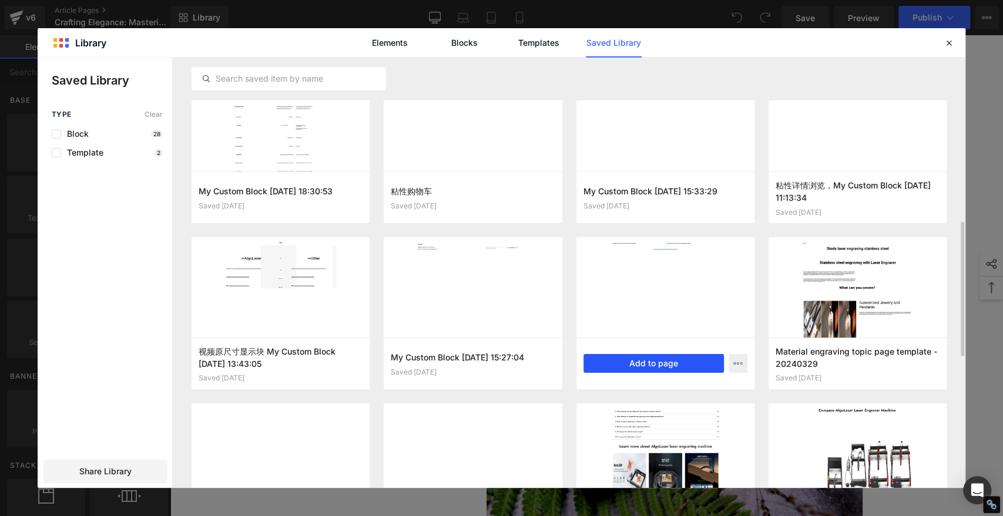
click at [677, 363] on button "Add to page" at bounding box center [653, 363] width 140 height 19
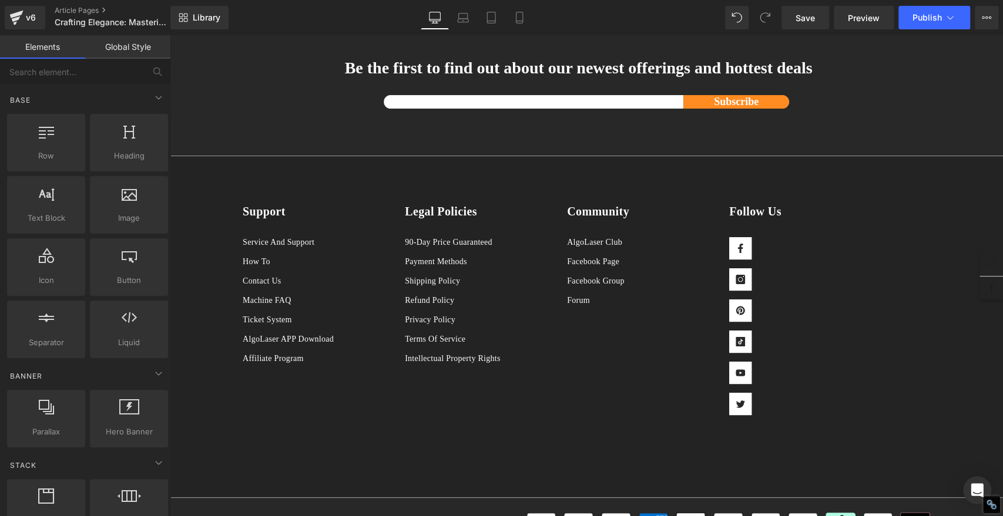
scroll to position [6053, 0]
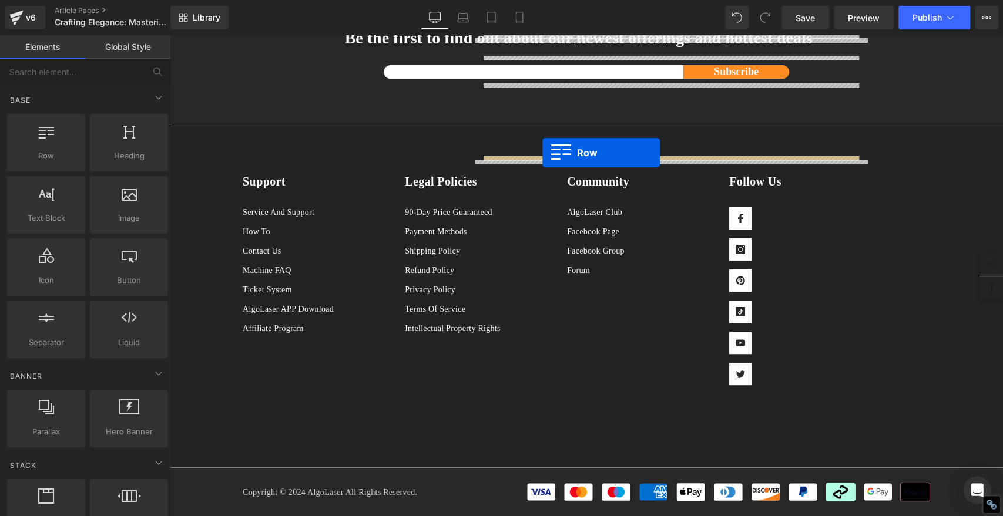
drag, startPoint x: 236, startPoint y: 231, endPoint x: 542, endPoint y: 153, distance: 316.5
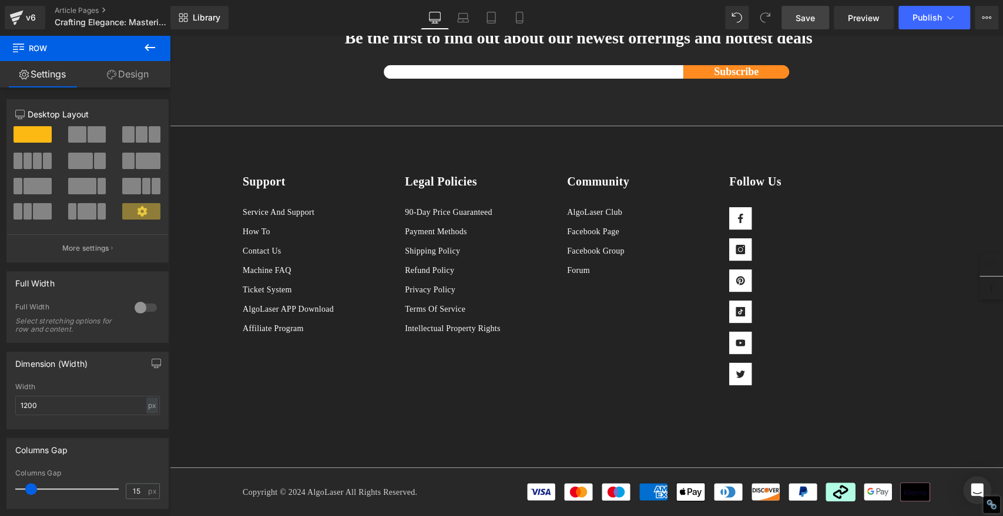
click at [805, 15] on span "Save" at bounding box center [805, 18] width 19 height 12
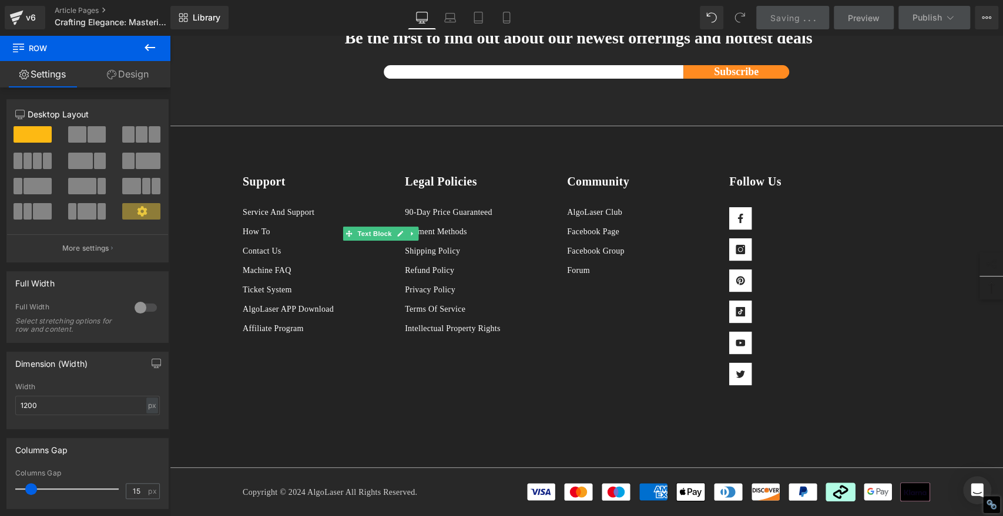
scroll to position [6183, 0]
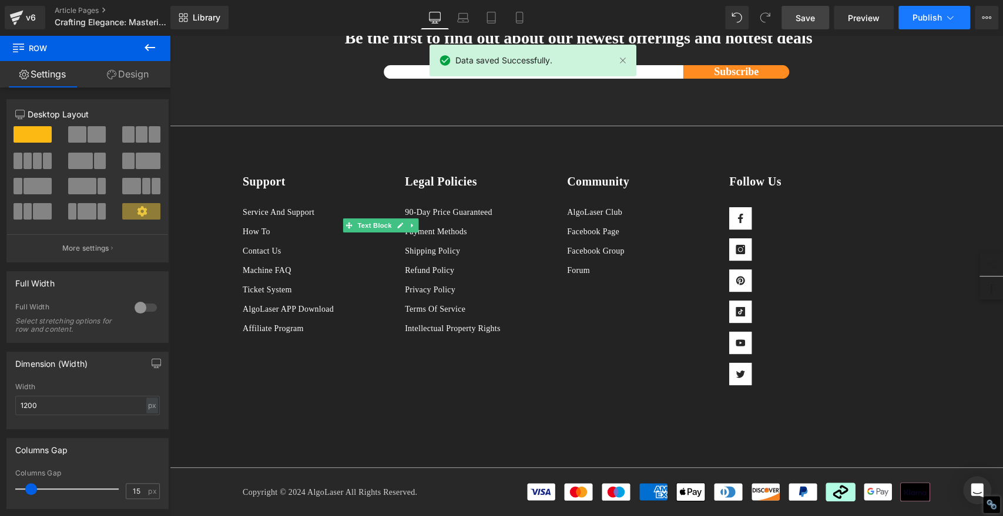
click at [923, 20] on span "Publish" at bounding box center [927, 17] width 29 height 9
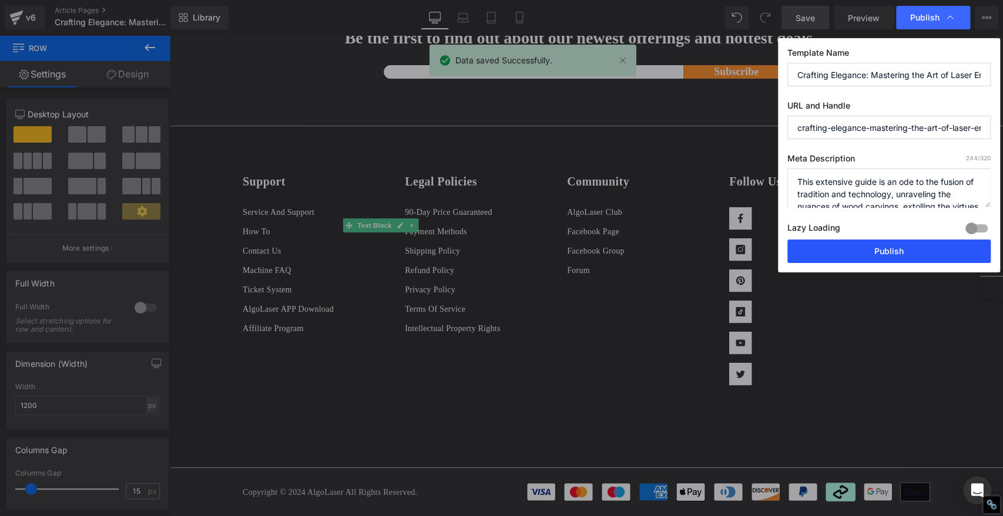
click at [922, 253] on button "Publish" at bounding box center [888, 252] width 203 height 24
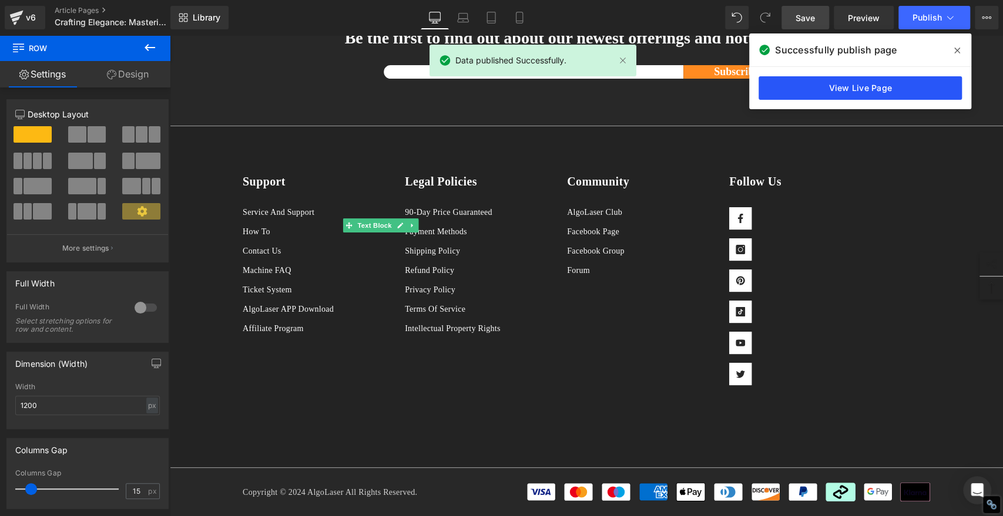
click at [905, 90] on link "View Live Page" at bounding box center [860, 88] width 203 height 24
